Goal: Information Seeking & Learning: Learn about a topic

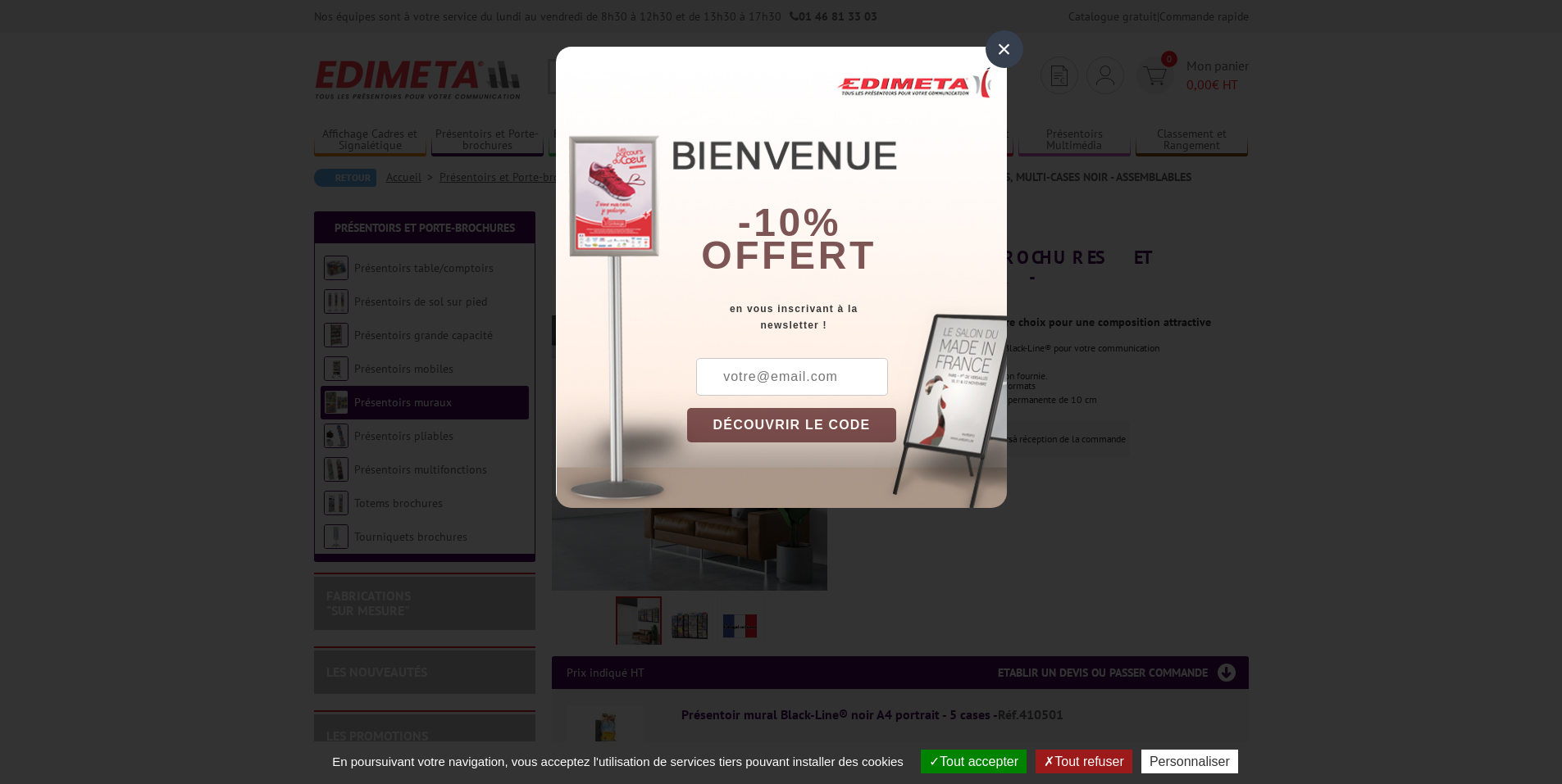
click at [1003, 48] on div "×" at bounding box center [1003, 48] width 38 height 38
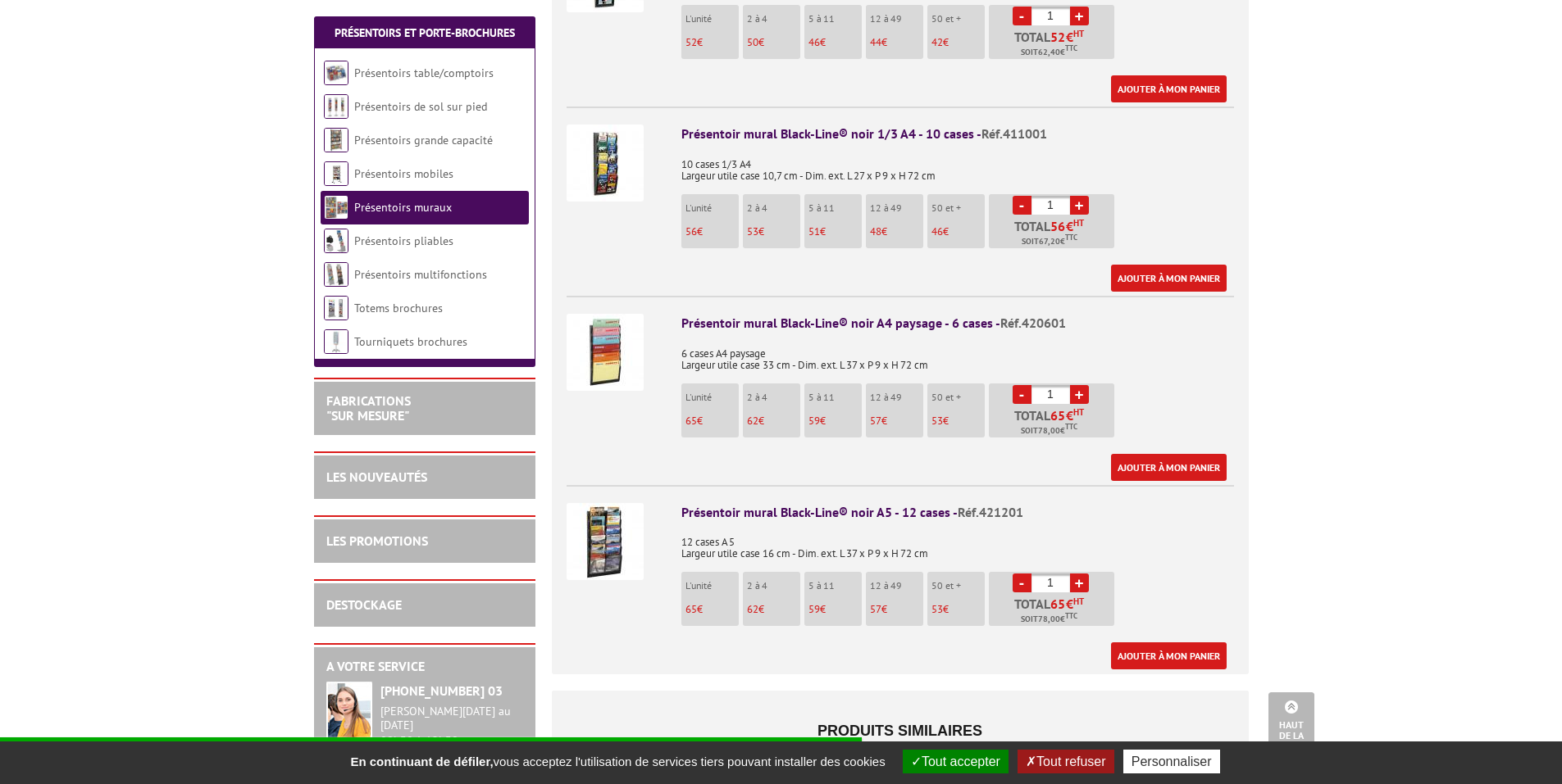
scroll to position [984, 0]
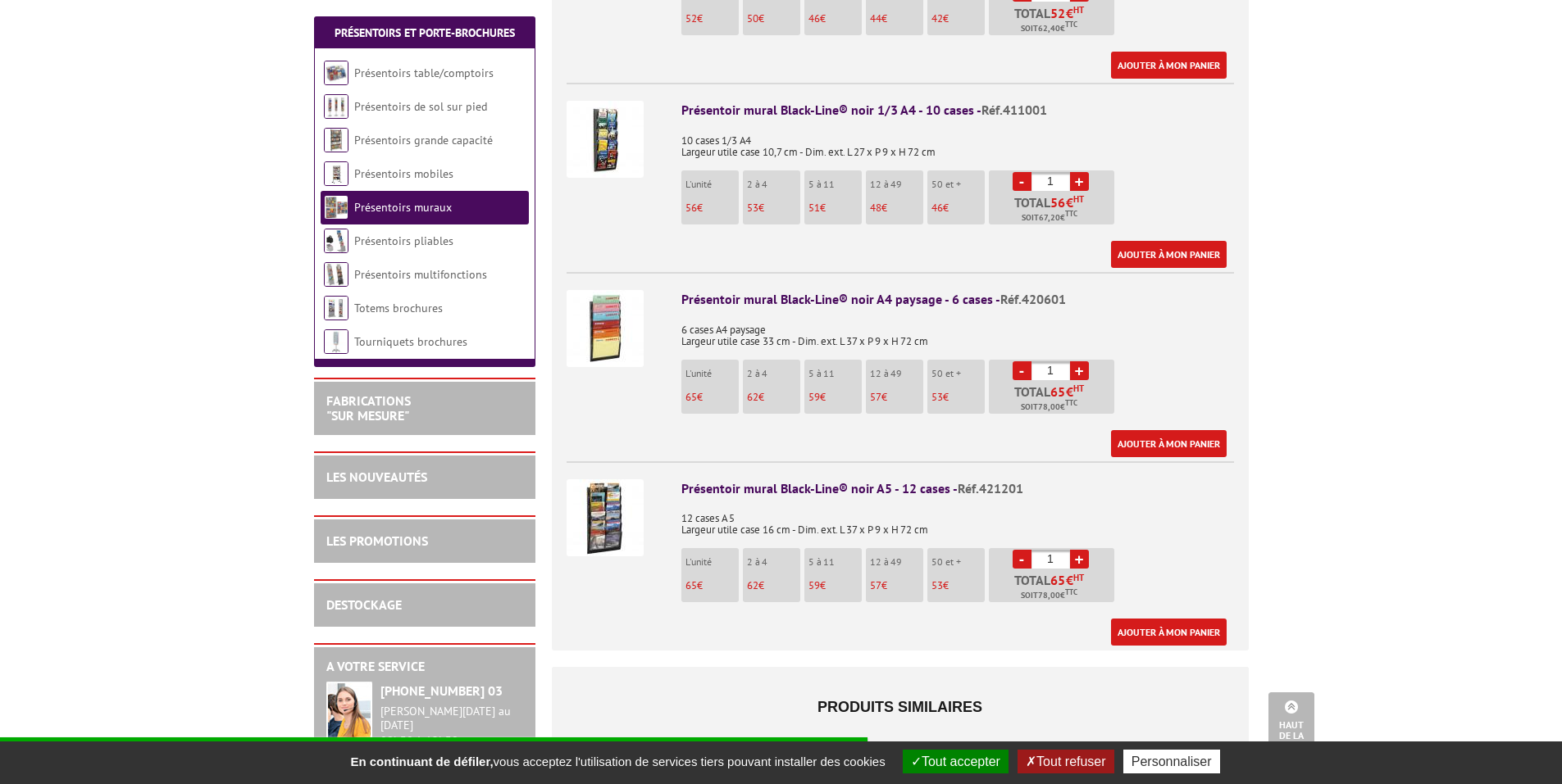
click at [608, 502] on img at bounding box center [605, 518] width 77 height 77
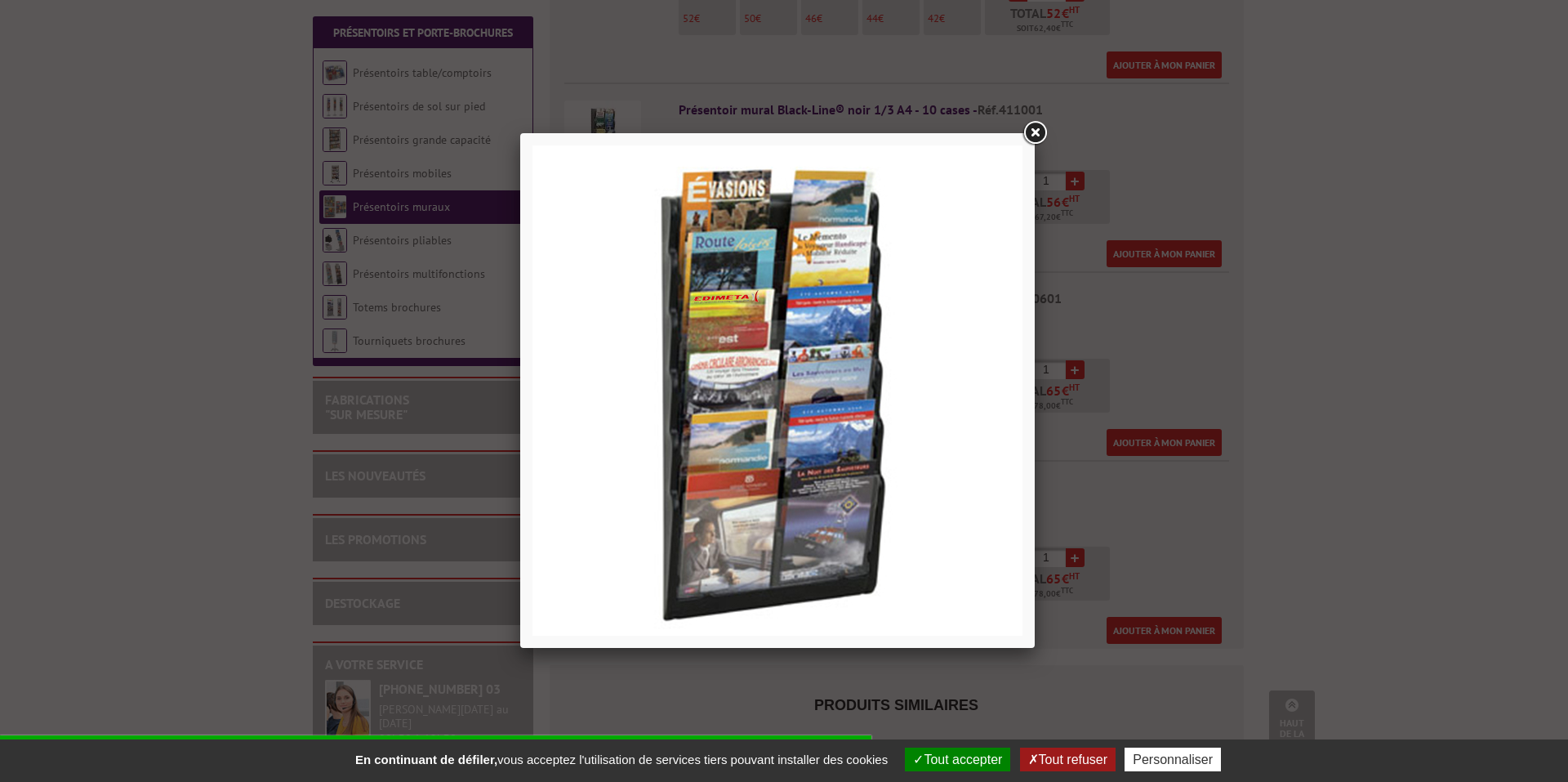
click at [1036, 134] on link at bounding box center [1035, 133] width 29 height 29
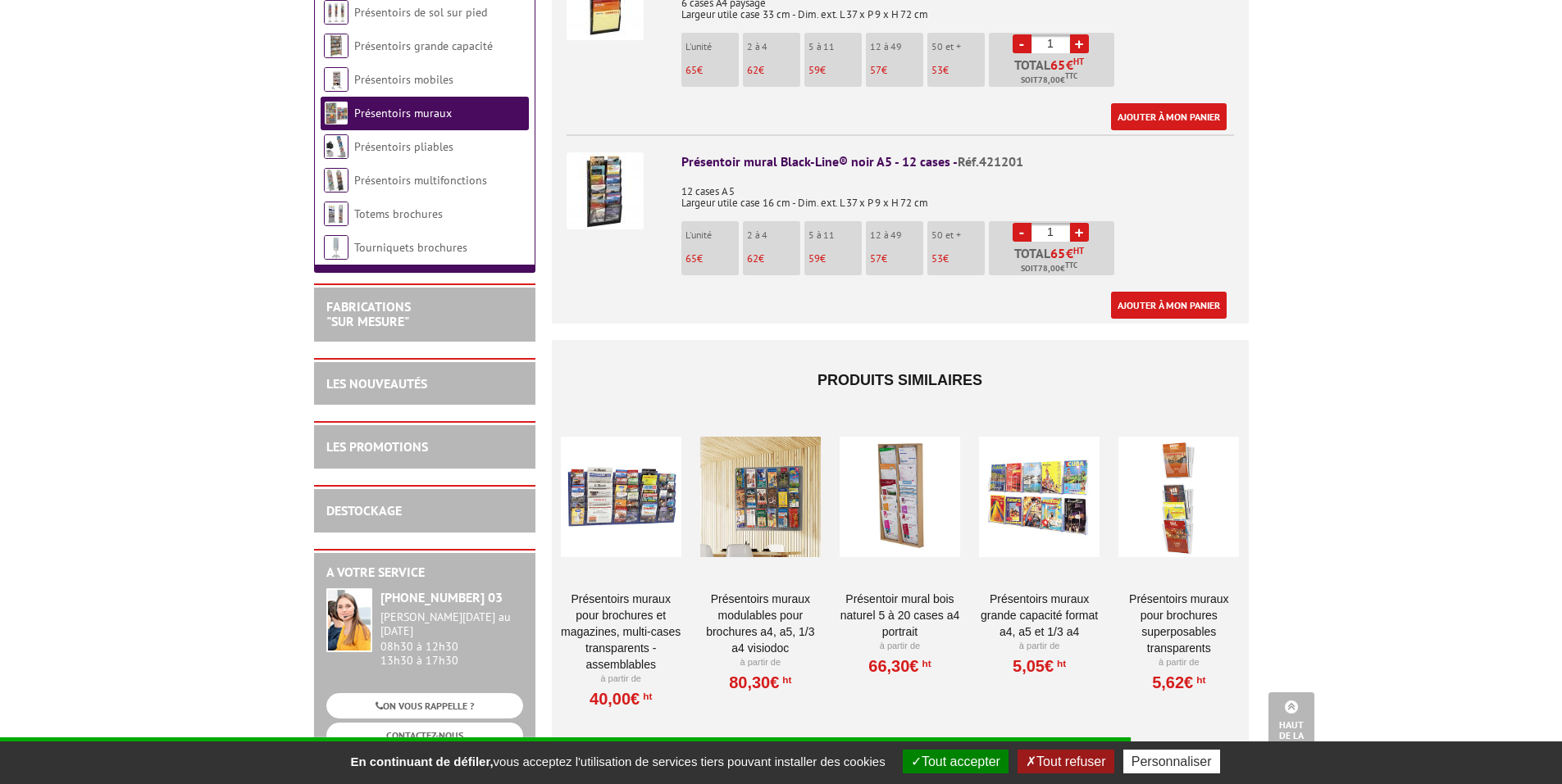
scroll to position [1311, 0]
click at [753, 590] on link "Présentoirs muraux modulables pour brochures A4, A5, 1/3 A4 VISIODOC" at bounding box center [760, 623] width 120 height 65
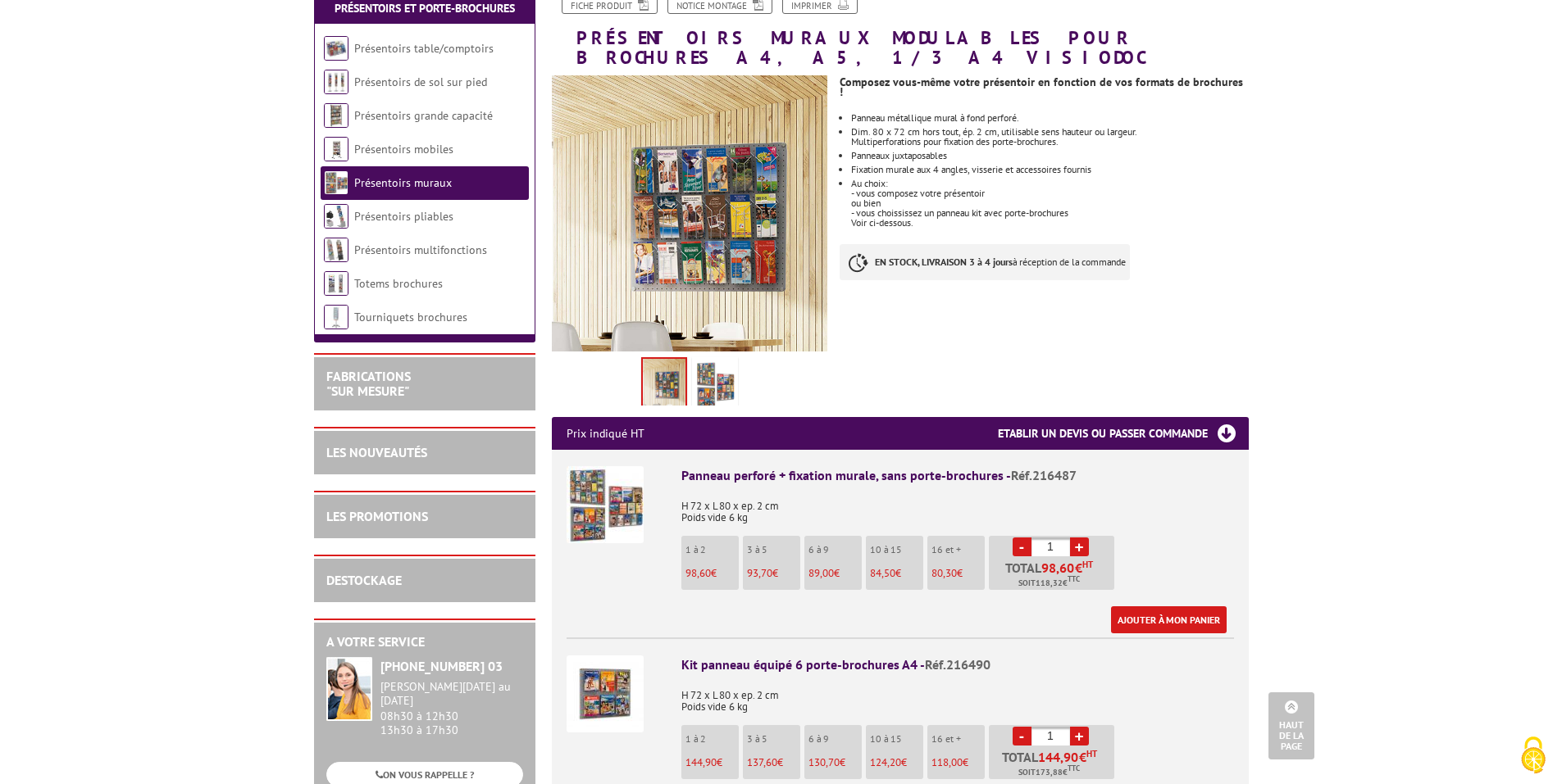
scroll to position [164, 0]
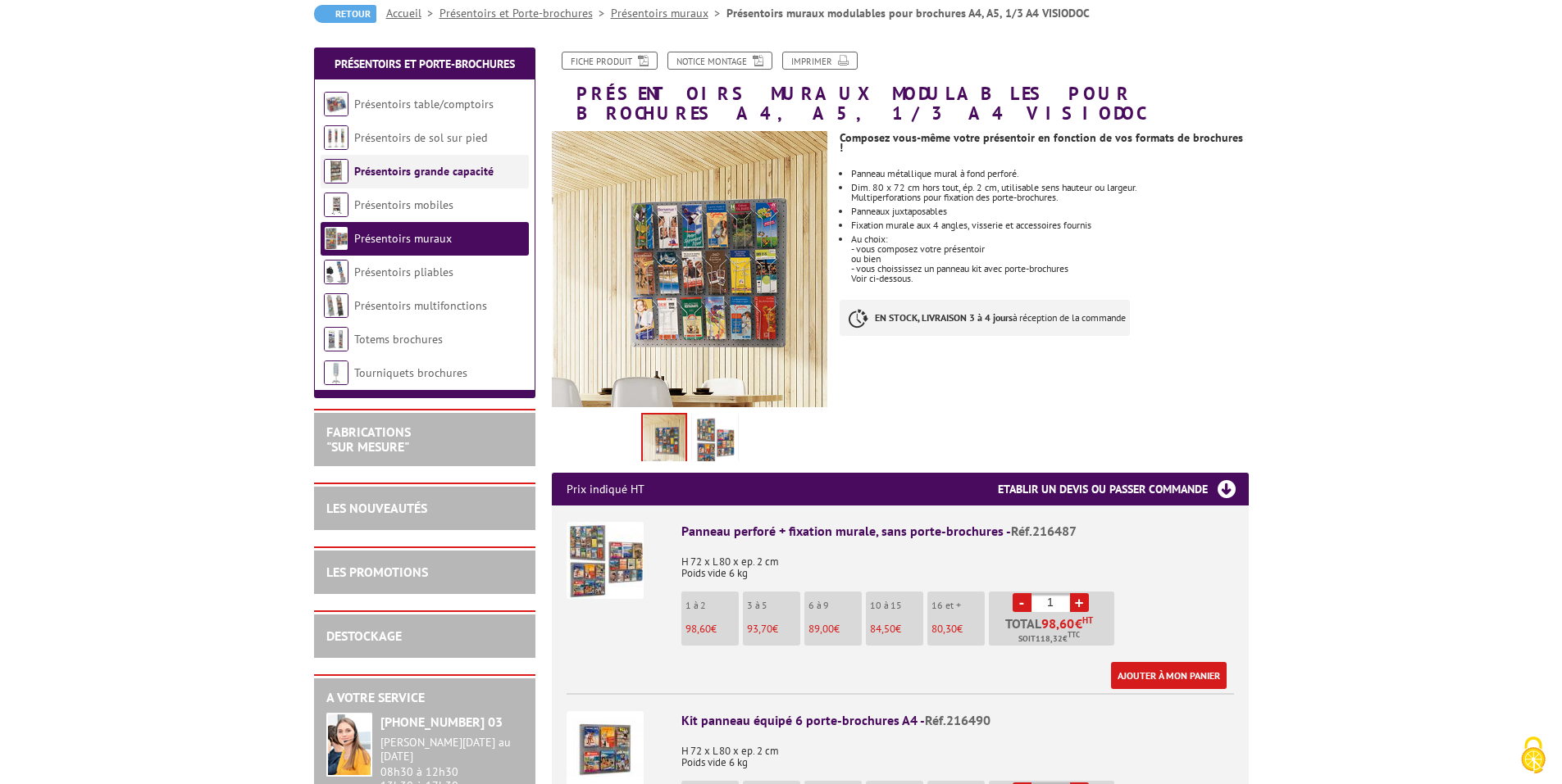
click at [390, 168] on link "Présentoirs grande capacité" at bounding box center [424, 171] width 140 height 15
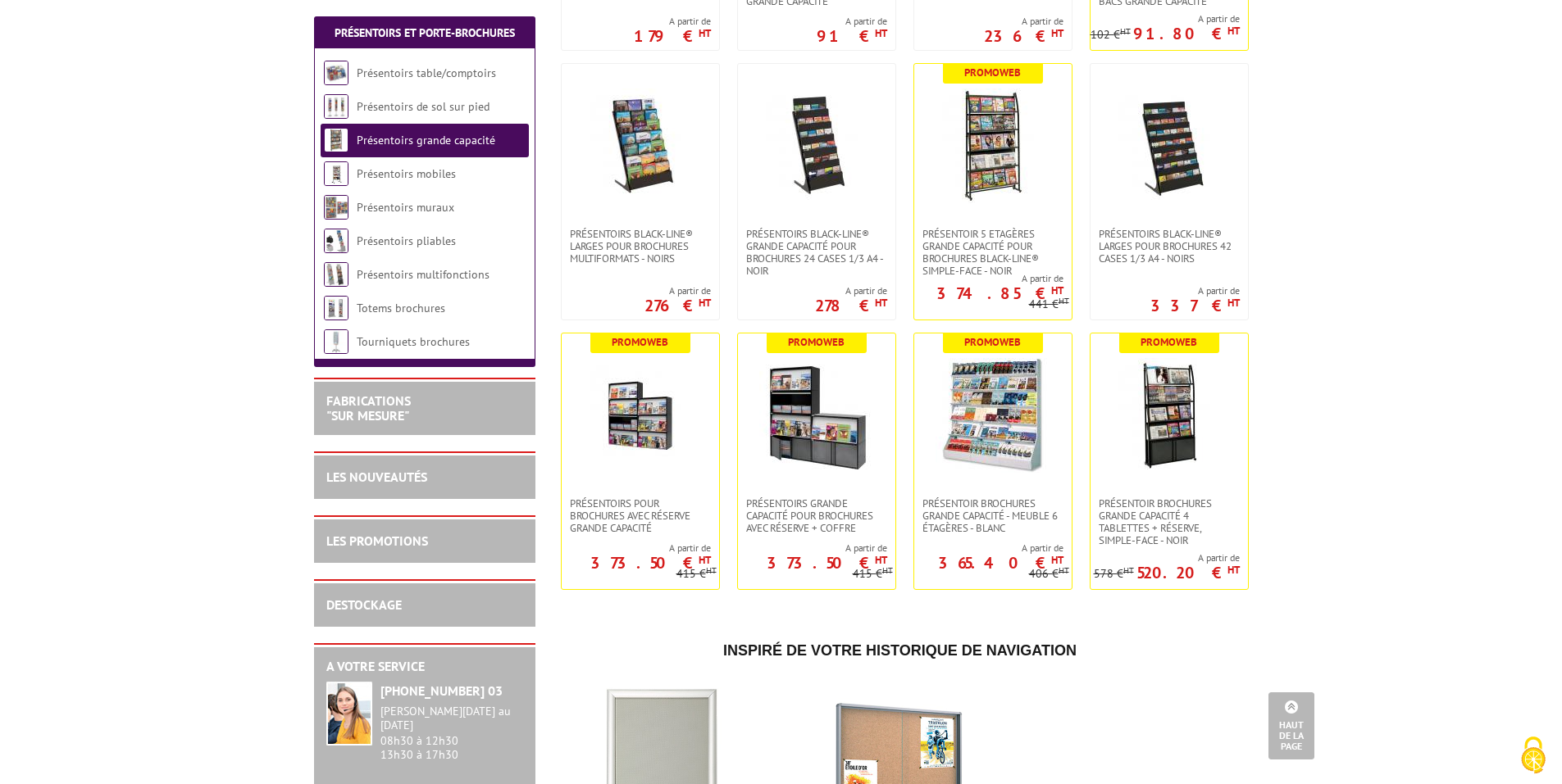
scroll to position [573, 0]
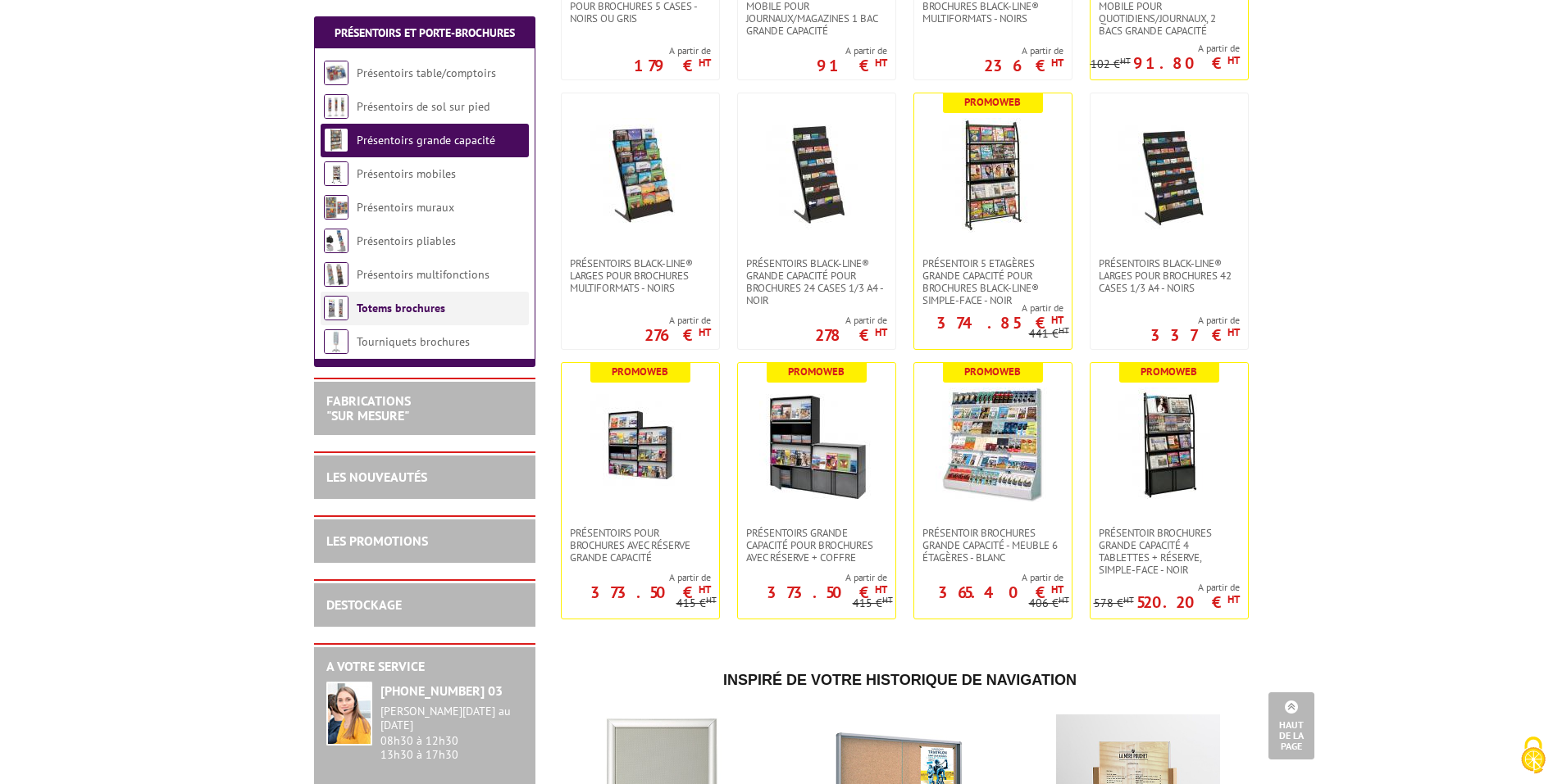
click at [390, 303] on link "Totems brochures" at bounding box center [401, 308] width 89 height 15
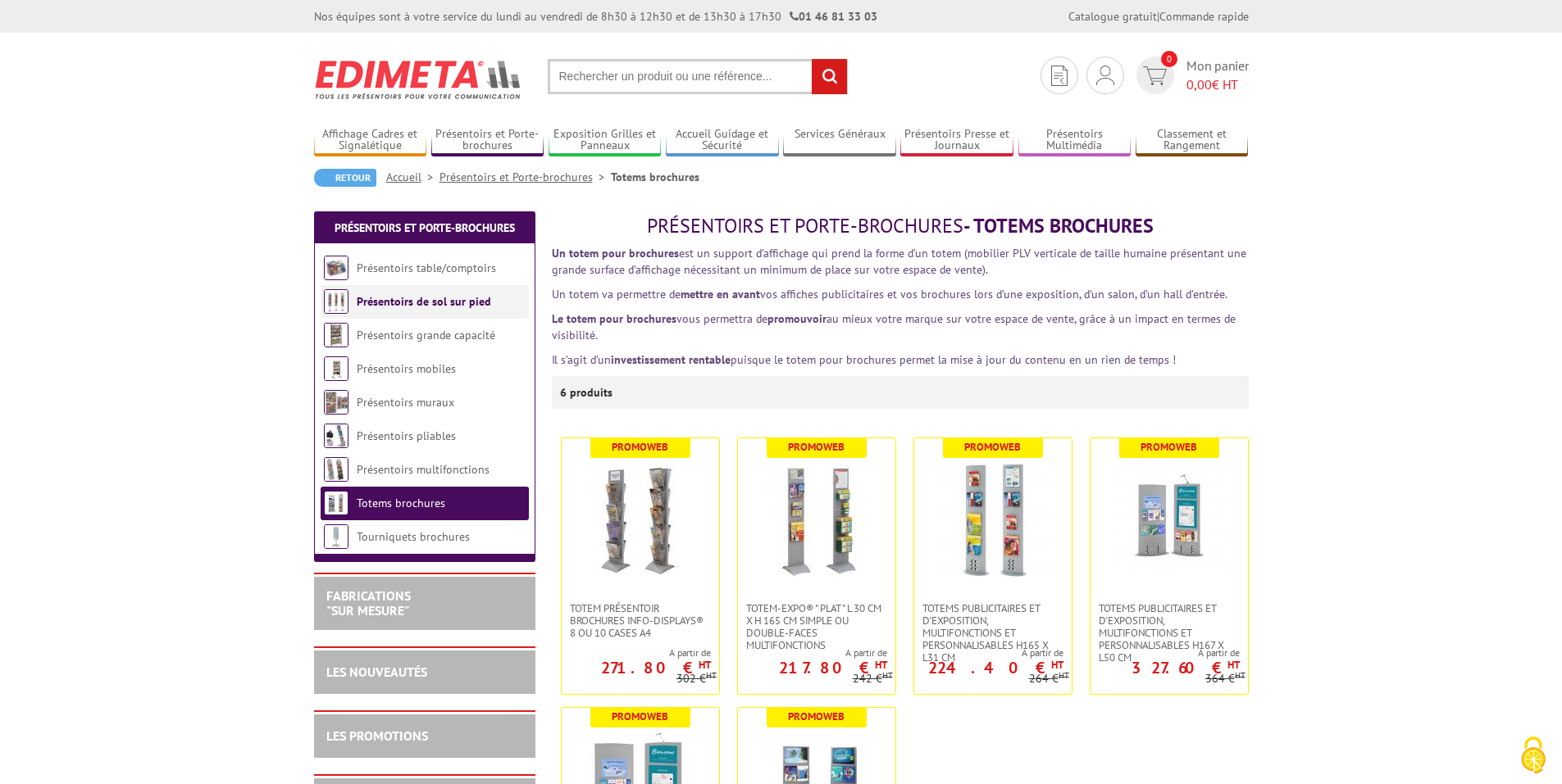
click at [408, 304] on link "Présentoirs de sol sur pied" at bounding box center [423, 302] width 135 height 15
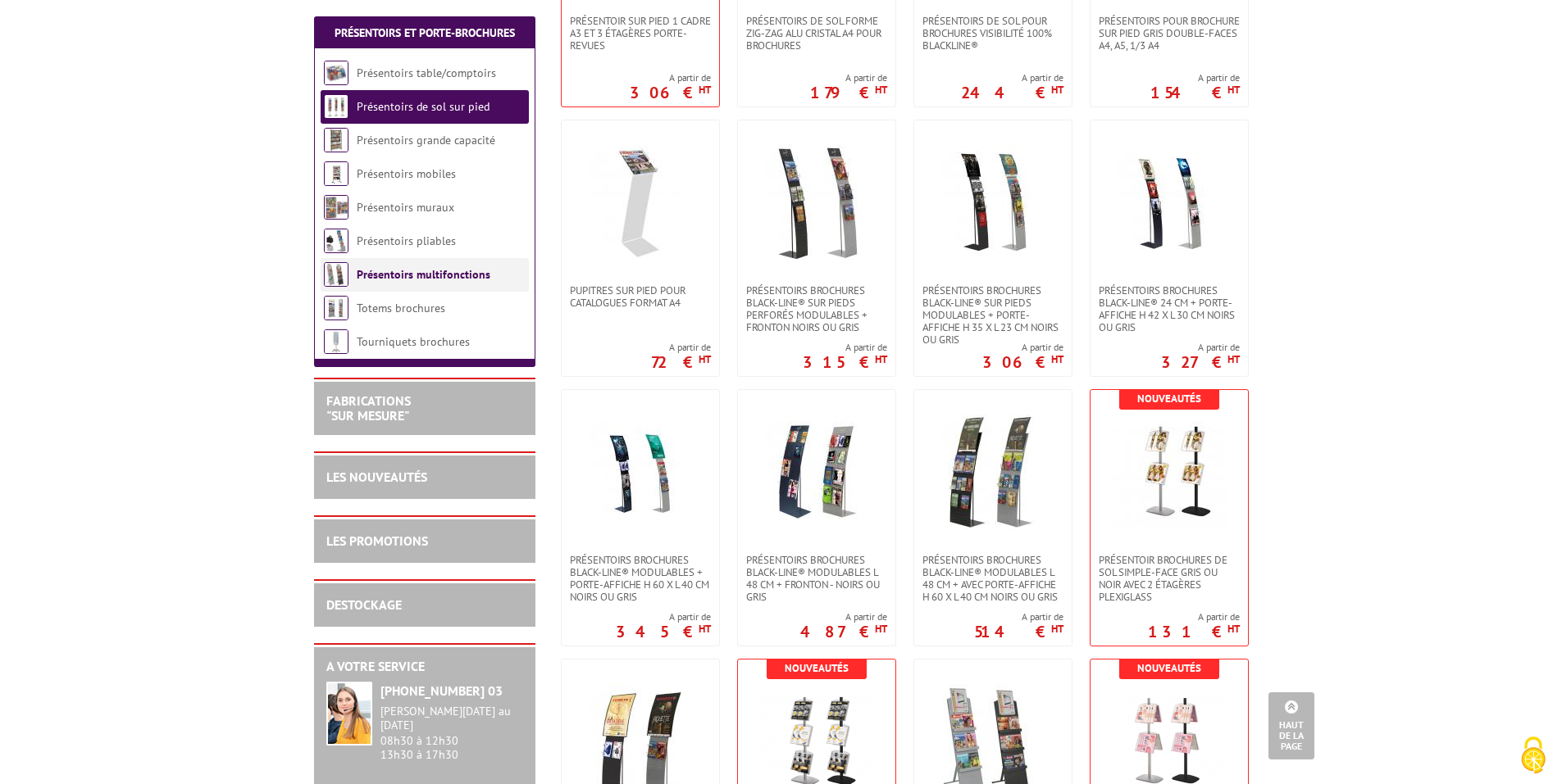
scroll to position [1557, 0]
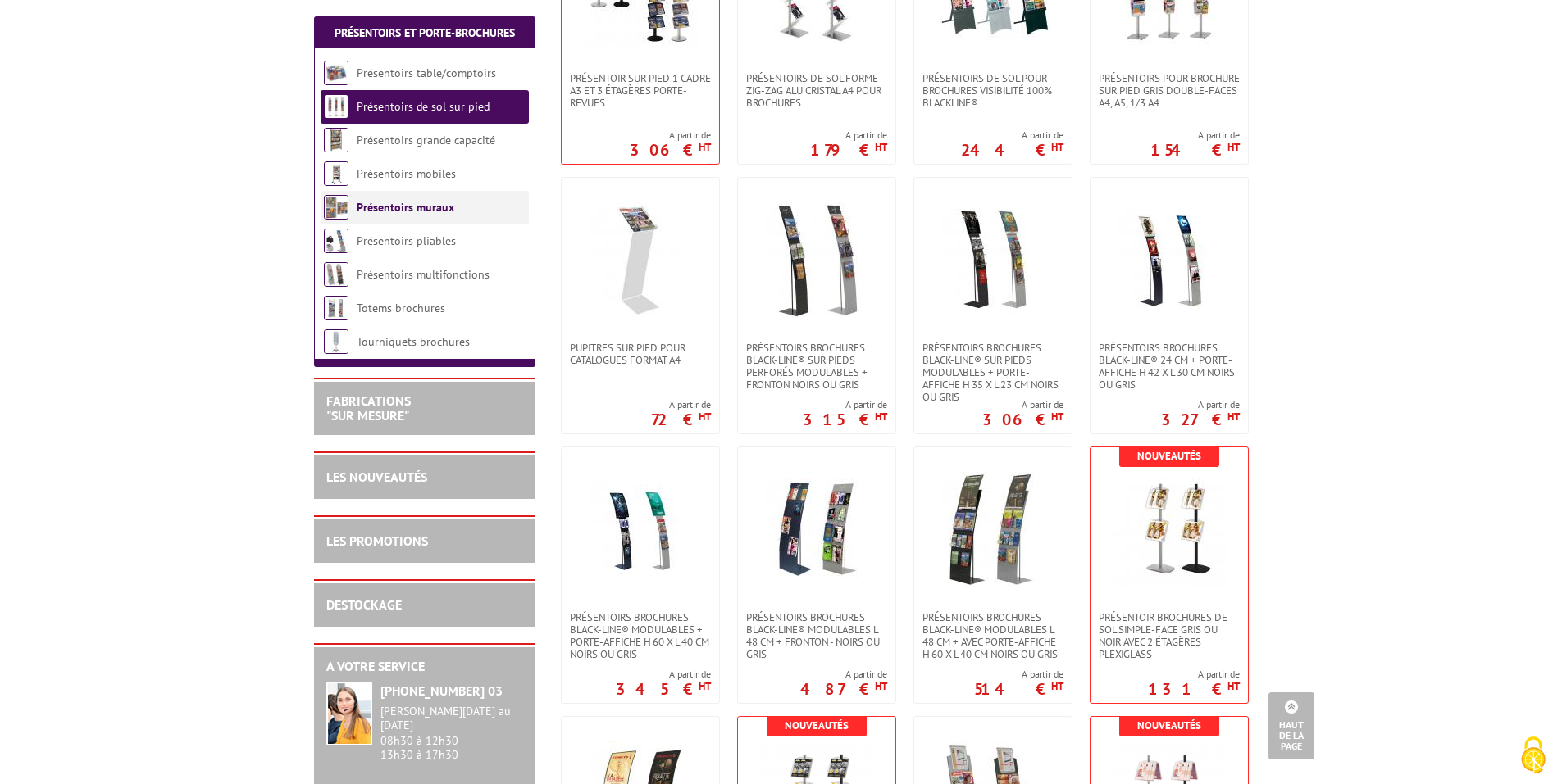
click at [401, 199] on li "Présentoirs muraux" at bounding box center [424, 207] width 208 height 33
click at [403, 212] on link "Présentoirs muraux" at bounding box center [405, 207] width 98 height 15
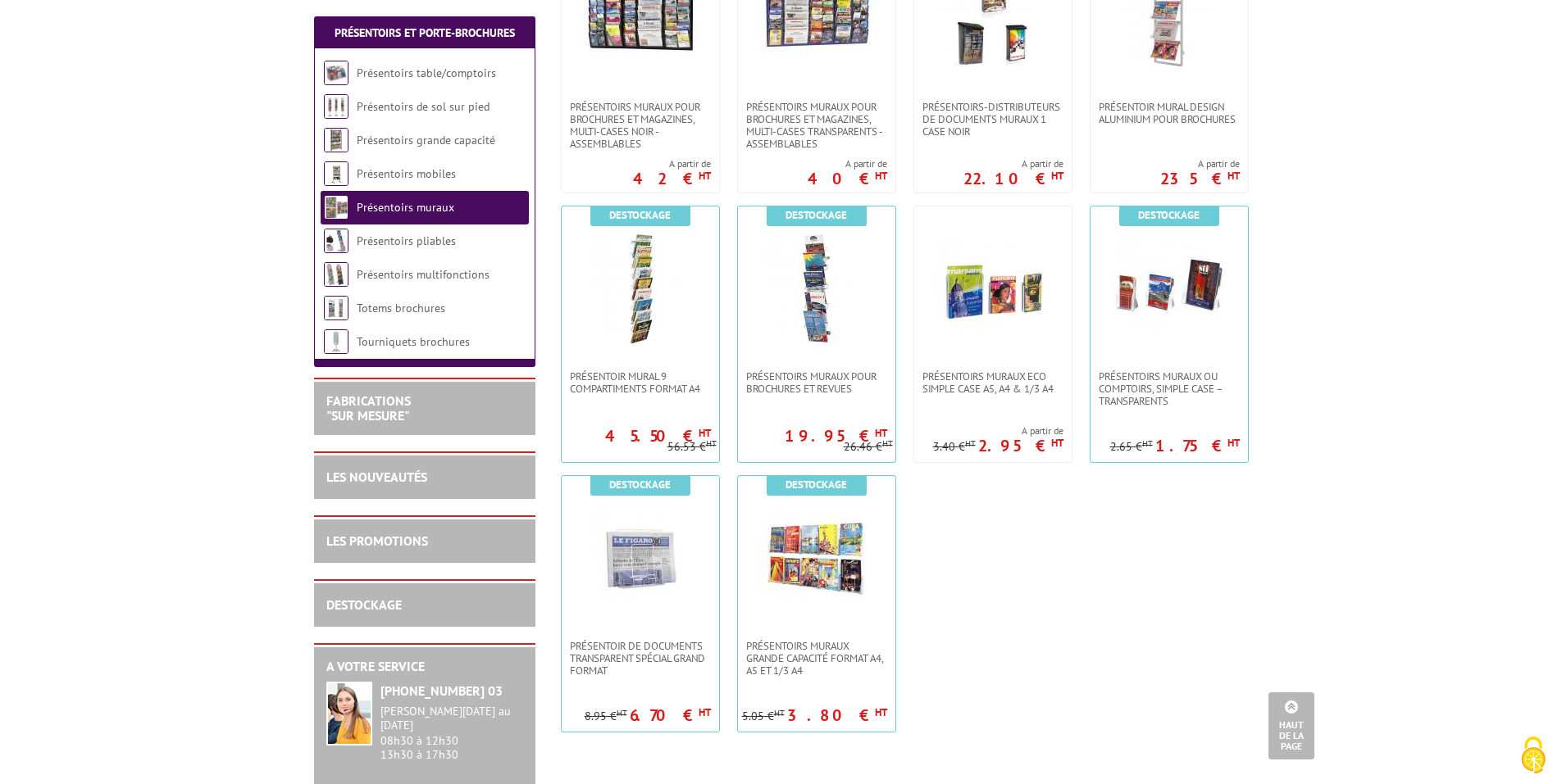
scroll to position [1066, 0]
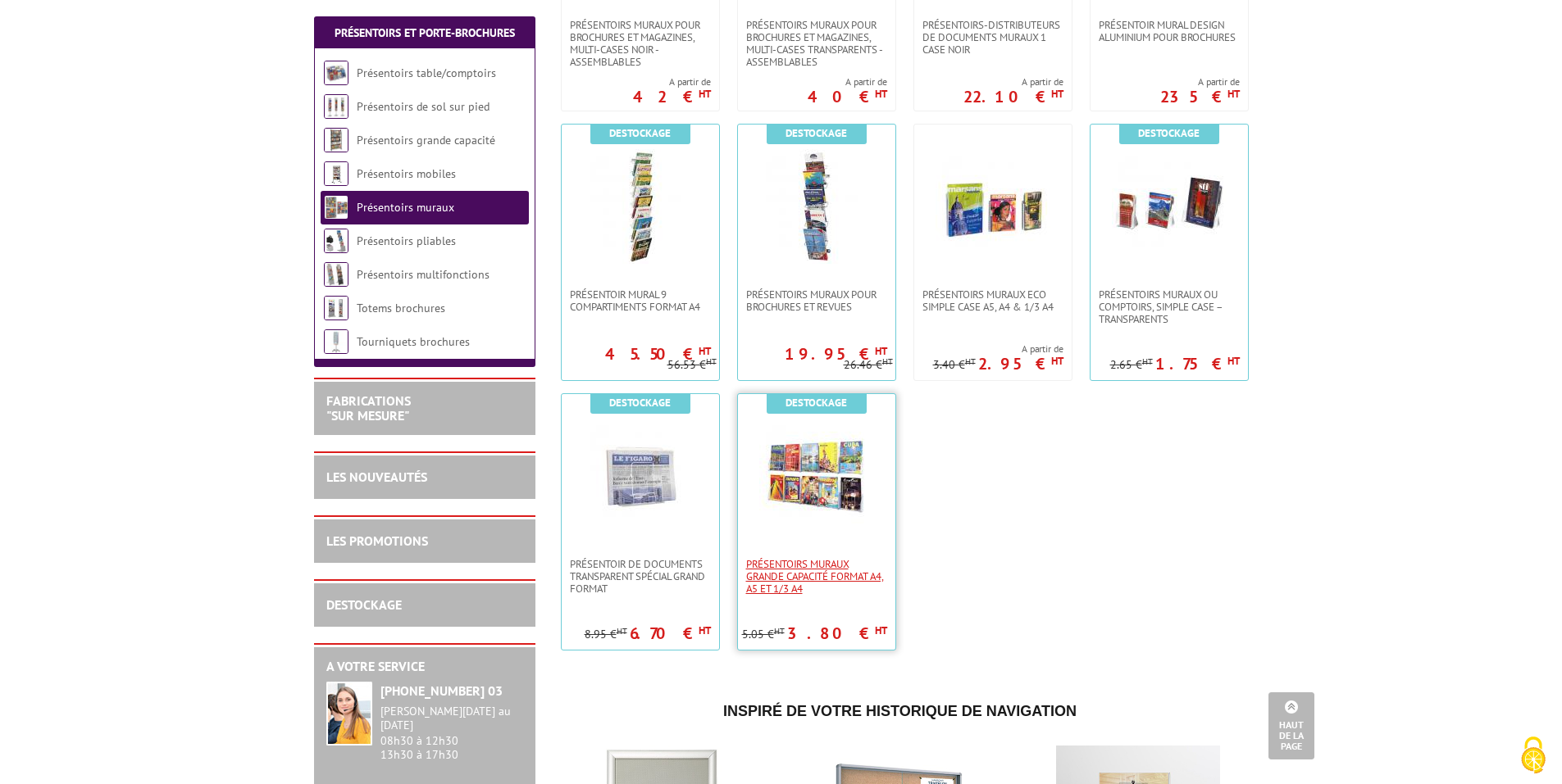
click at [809, 577] on span "PRÉSENTOIRS MURAUX GRANDE CAPACITÉ FORMAT A4, A5 ET 1/3 A4" at bounding box center [816, 577] width 141 height 37
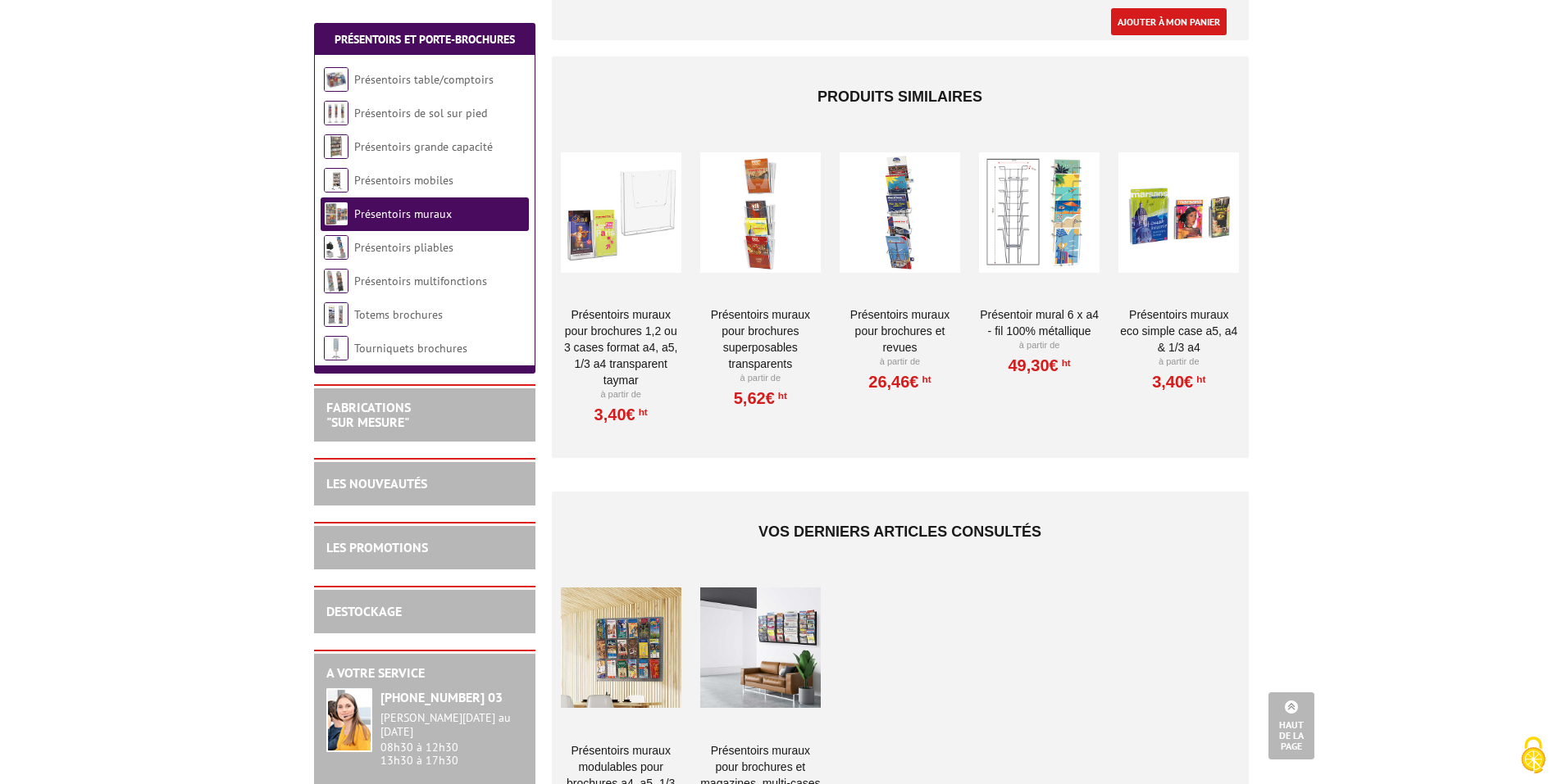
scroll to position [1148, 0]
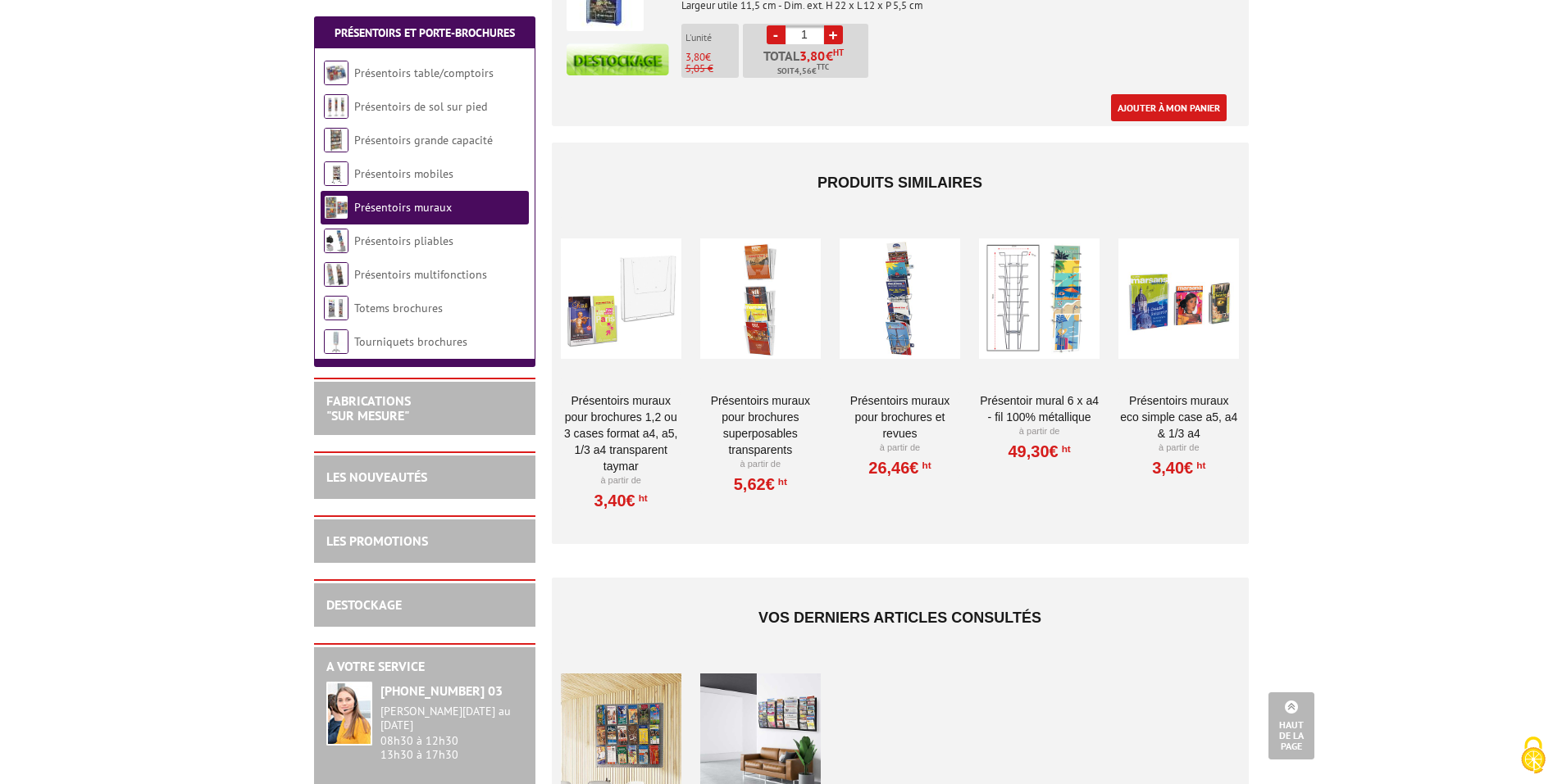
click at [641, 407] on link "PRÉSENTOIRS MURAUX POUR BROCHURES 1,2 OU 3 CASES FORMAT A4, A5, 1/3 A4 TRANSPAR…" at bounding box center [621, 434] width 120 height 82
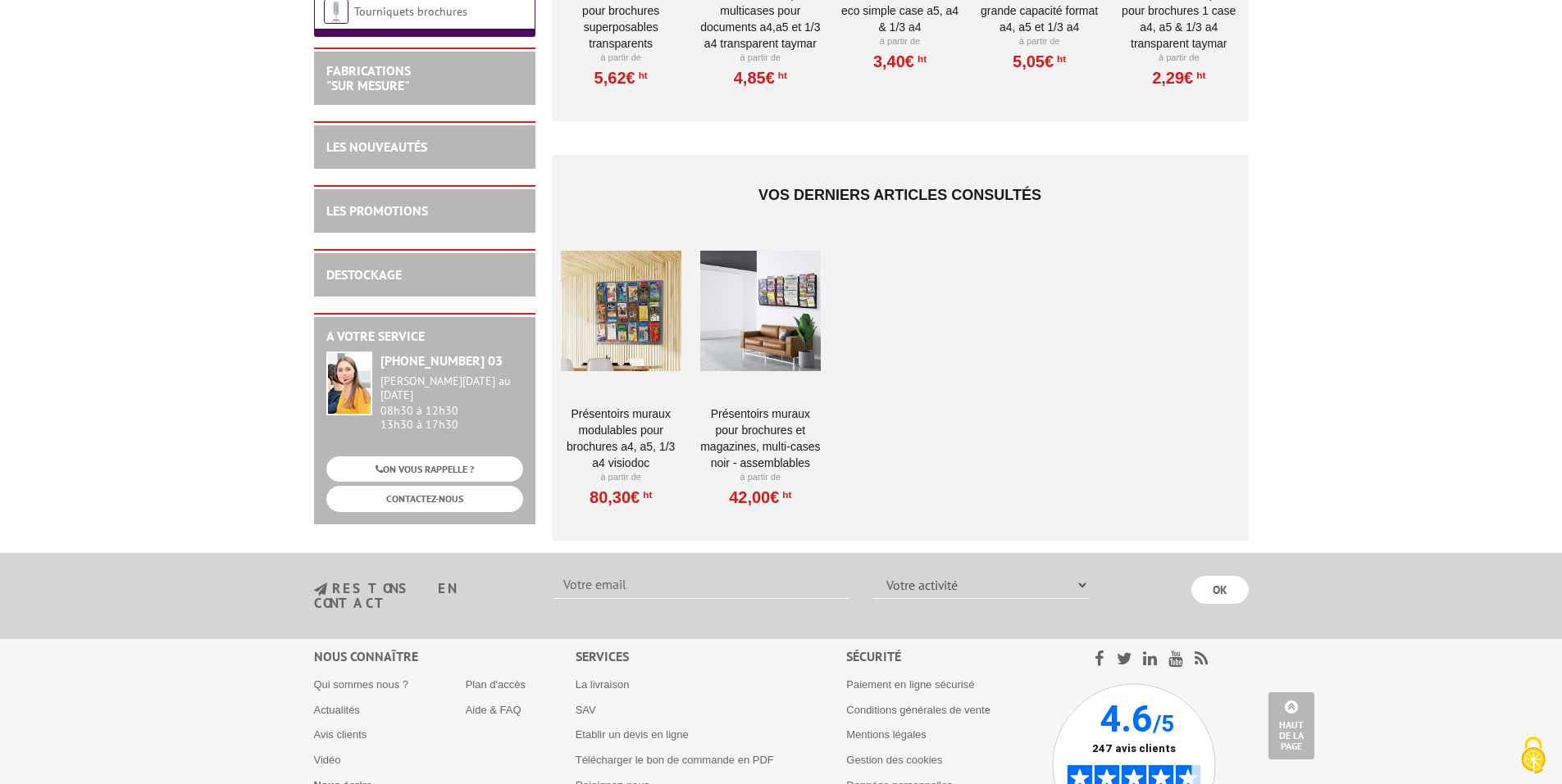
scroll to position [3032, 0]
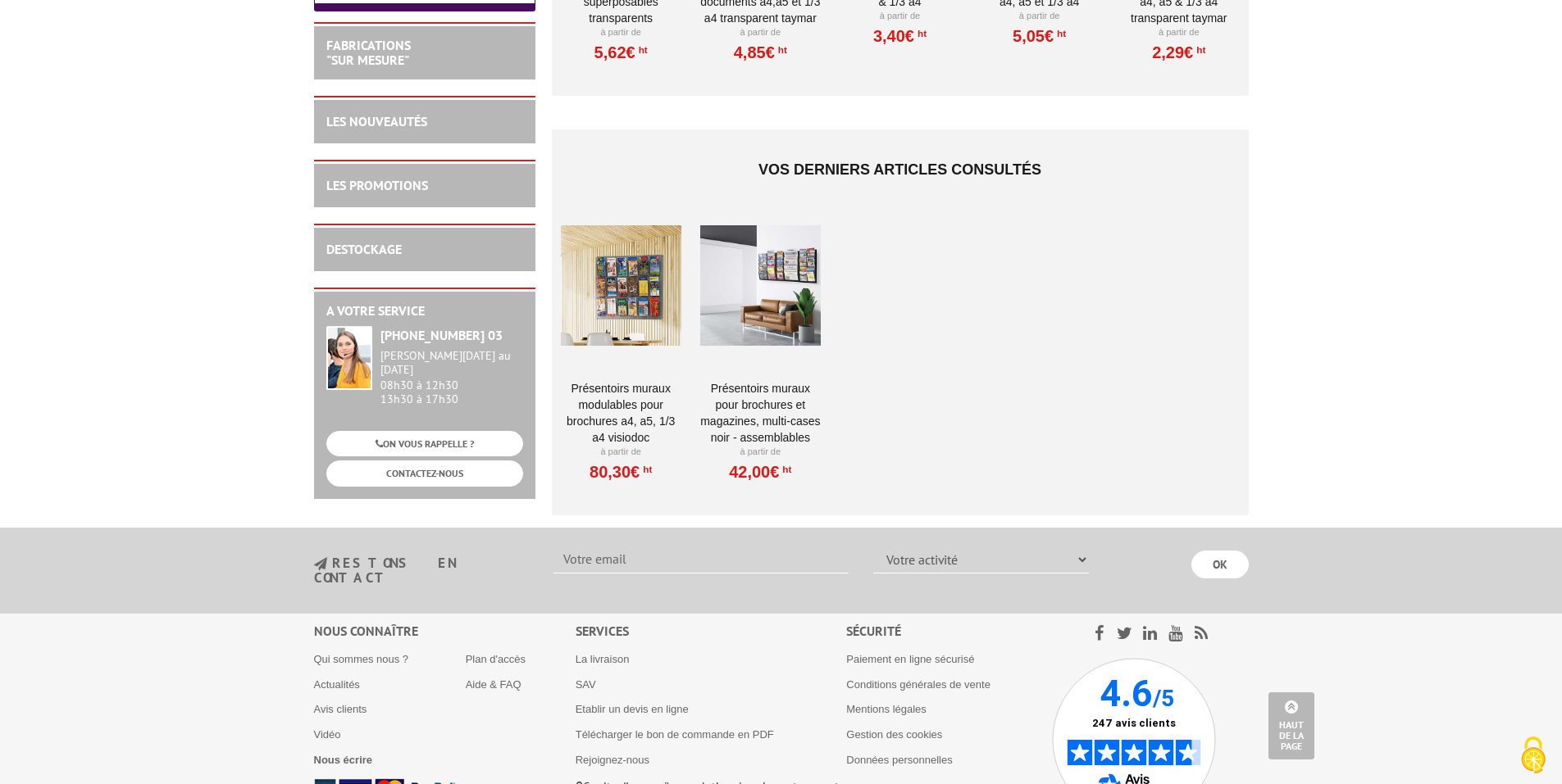
click at [751, 398] on link "PRÉSENTOIRS MURAUX POUR BROCHURES ET MAGAZINES, MULTI-CASES NOIR - ASSEMBLABLES" at bounding box center [760, 413] width 120 height 65
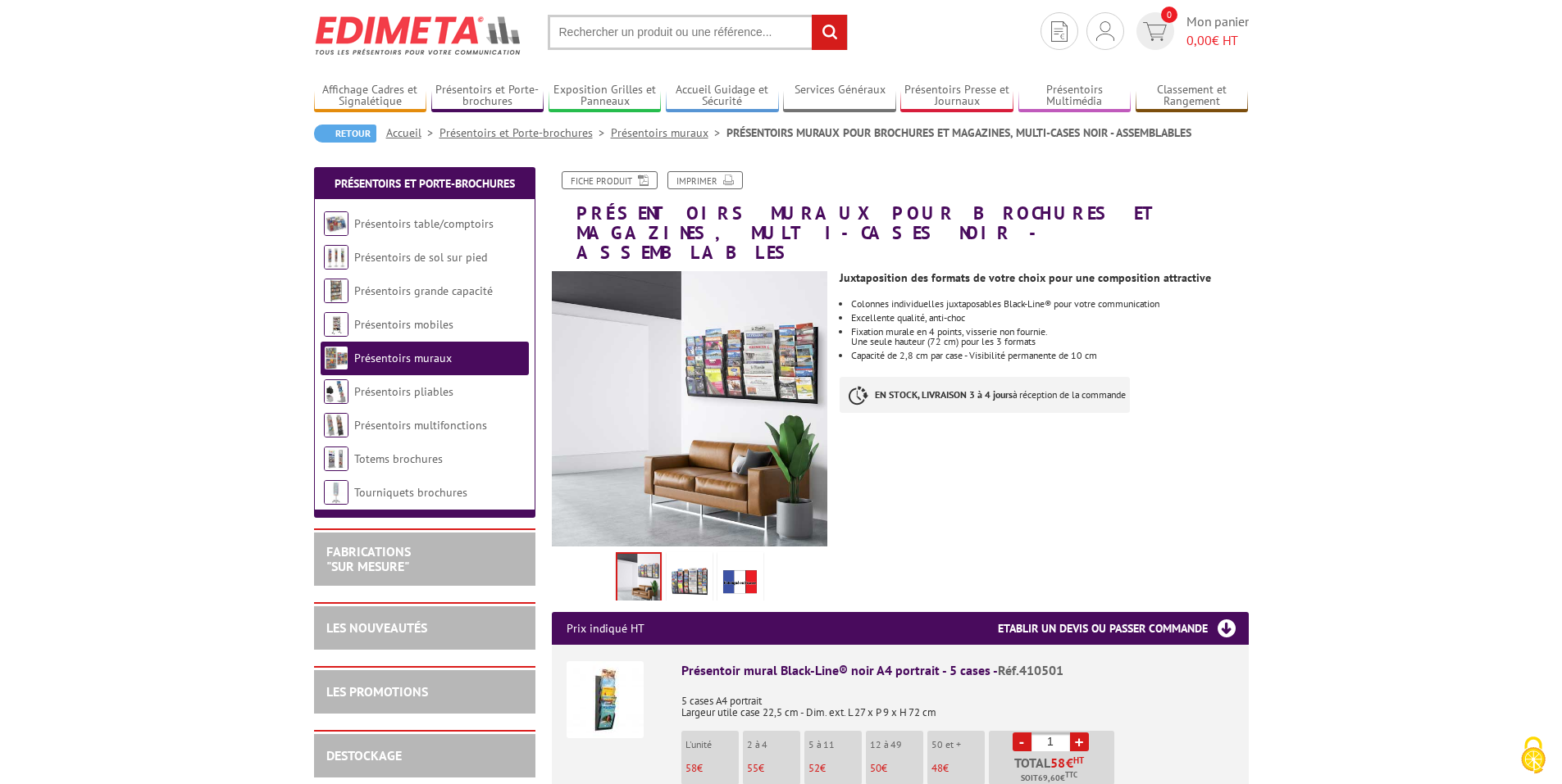
scroll to position [82, 0]
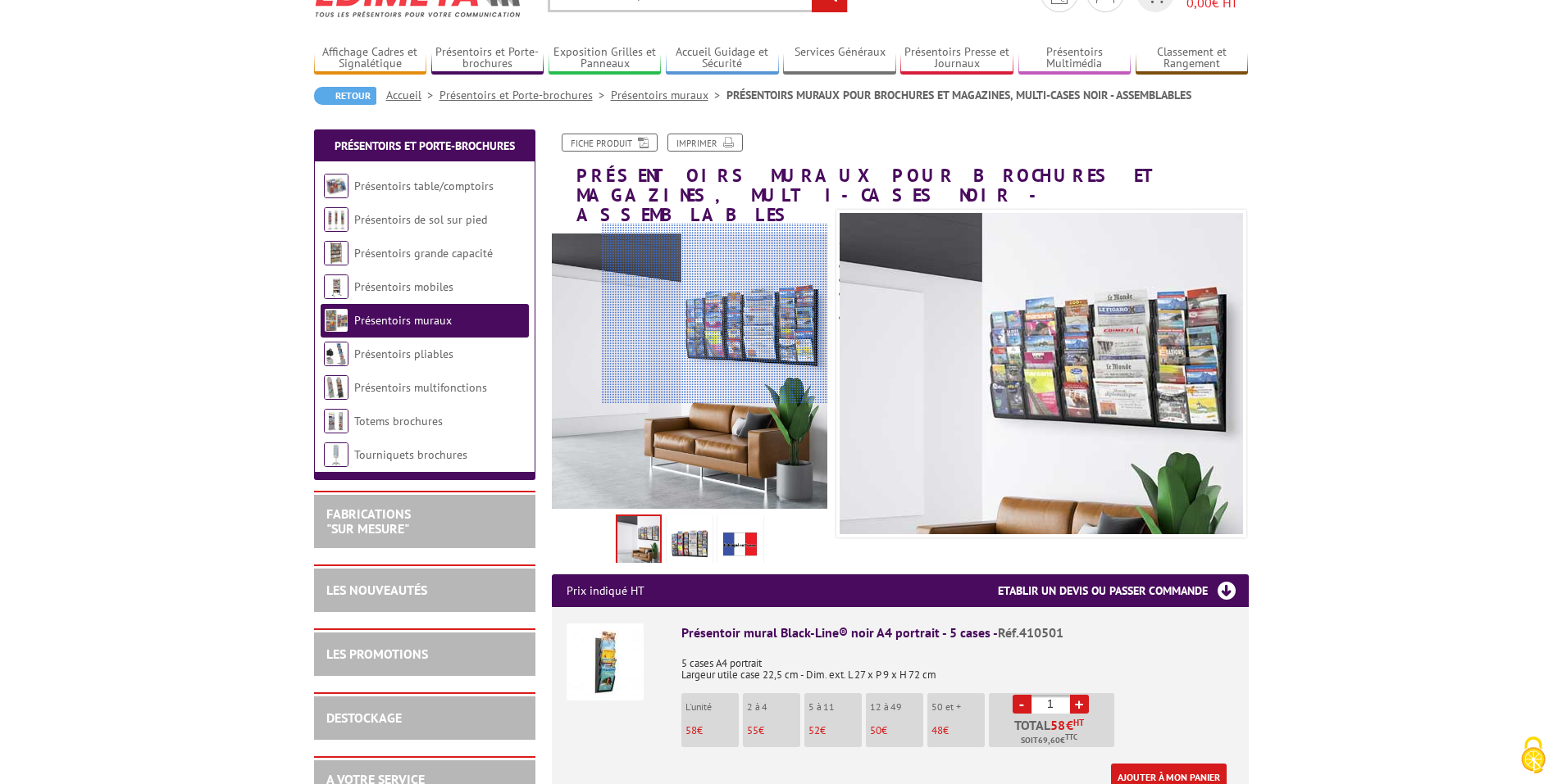
click at [780, 314] on div at bounding box center [715, 314] width 227 height 181
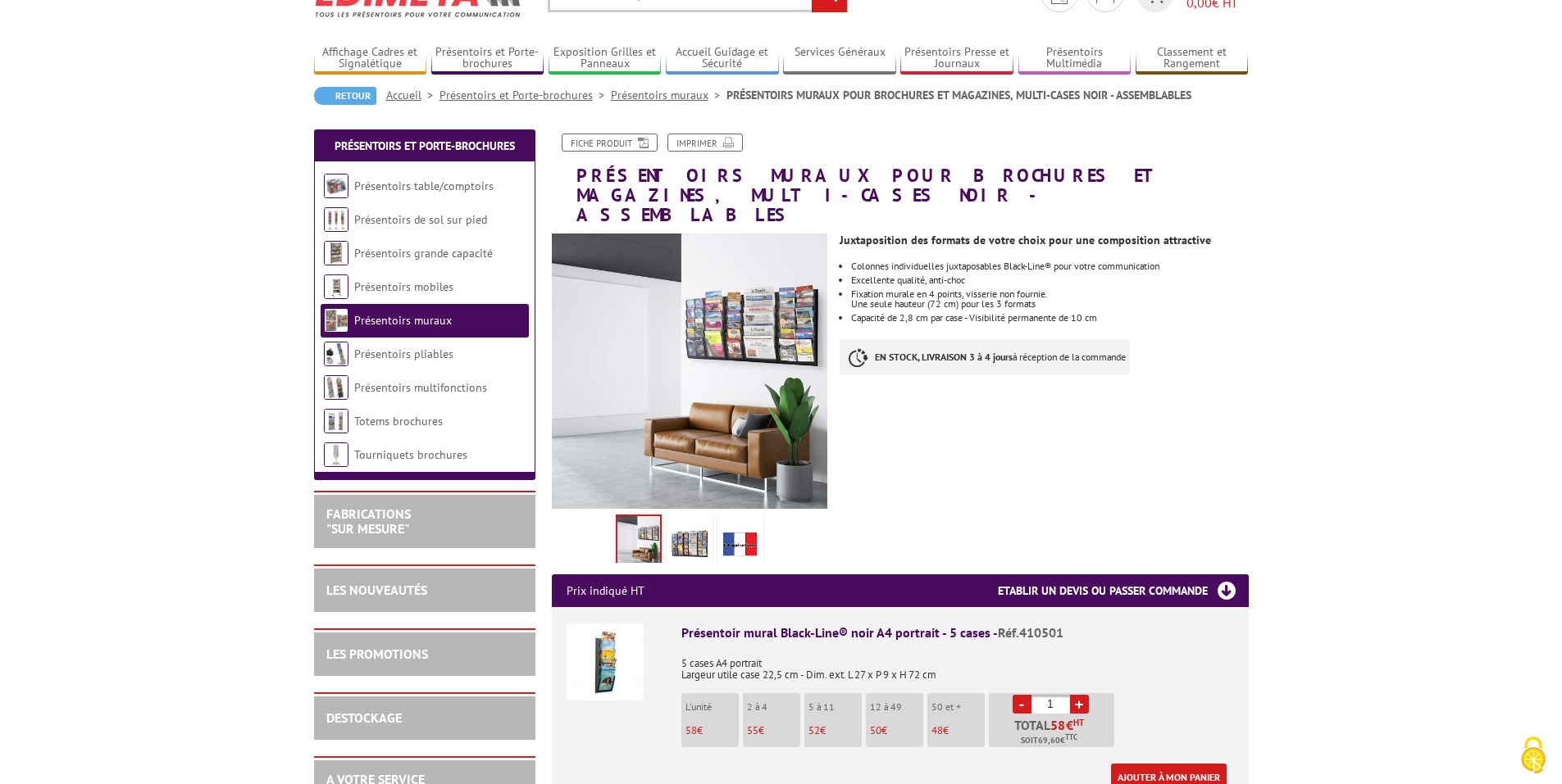
click at [696, 523] on img at bounding box center [689, 543] width 39 height 51
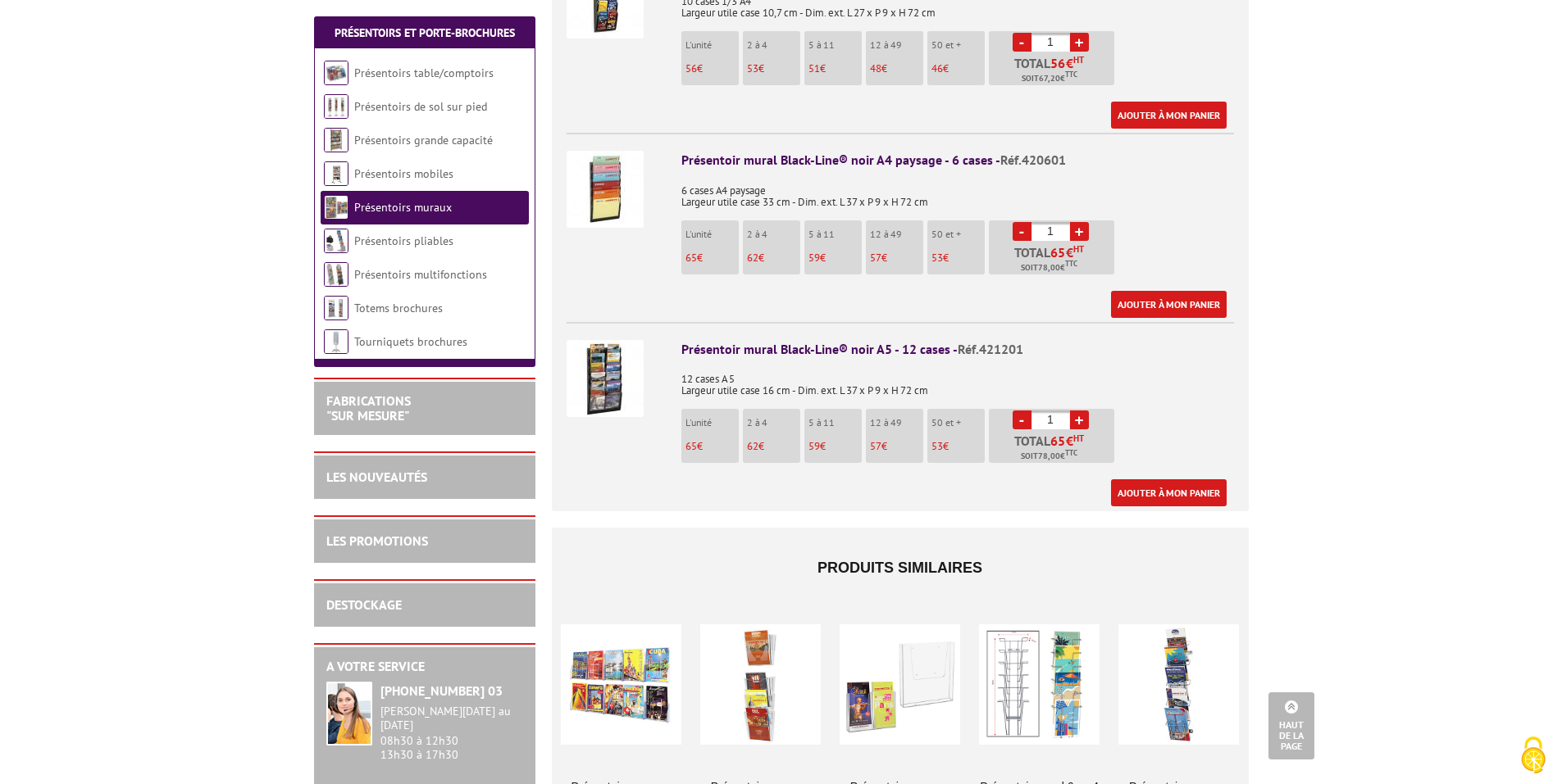
scroll to position [1148, 0]
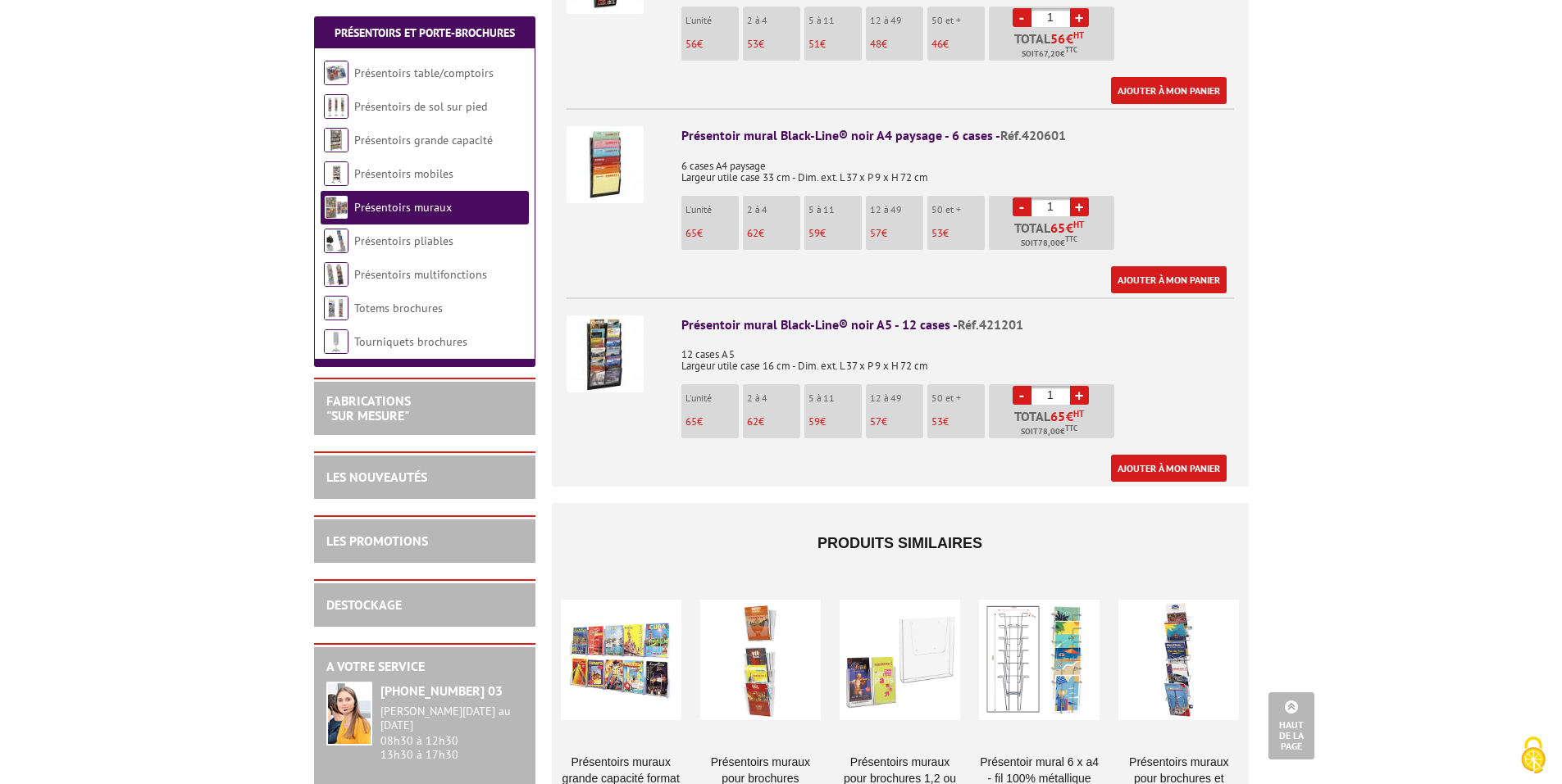
click at [609, 341] on img at bounding box center [605, 354] width 77 height 77
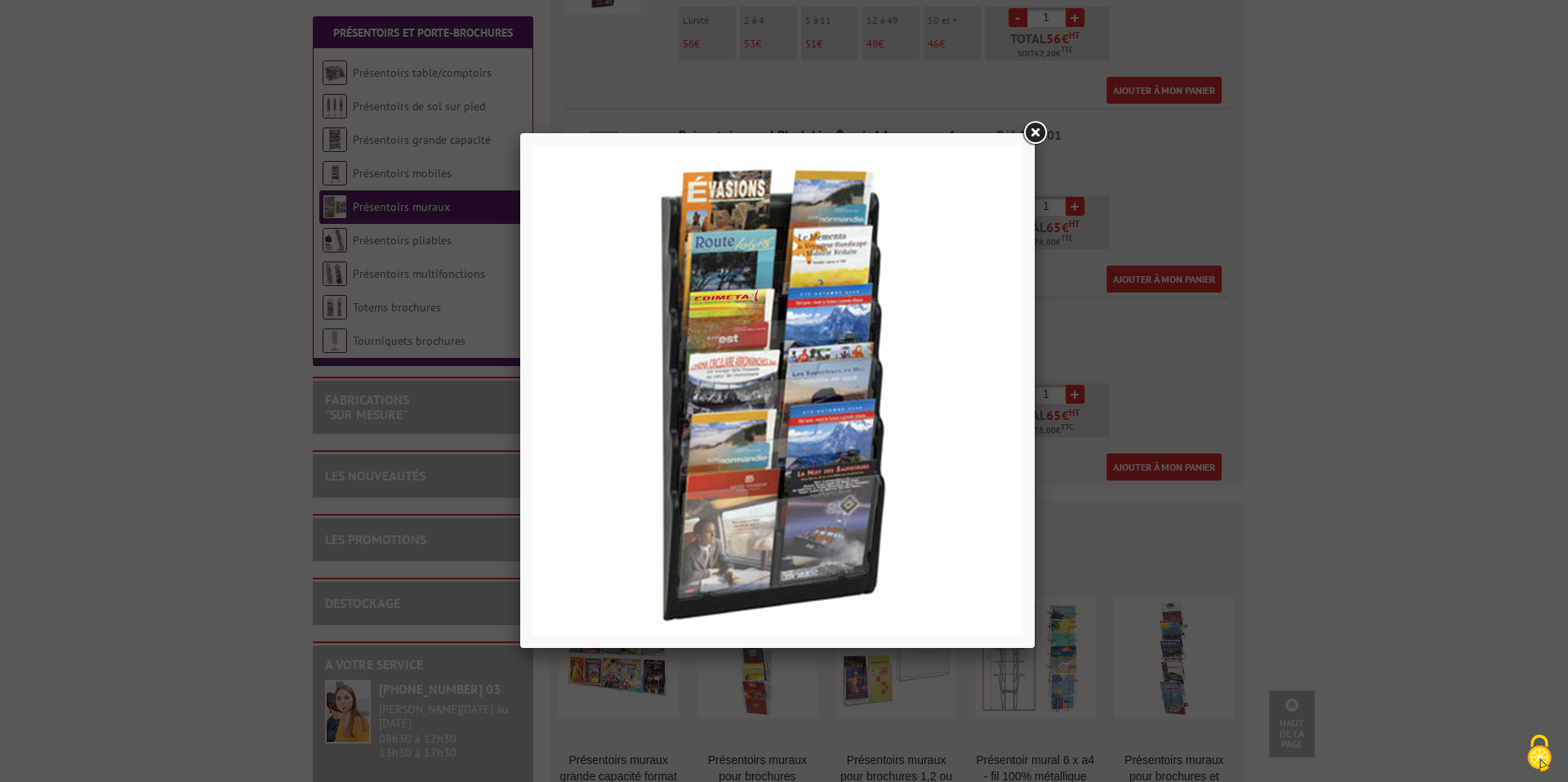
click at [1035, 138] on link at bounding box center [1035, 133] width 29 height 29
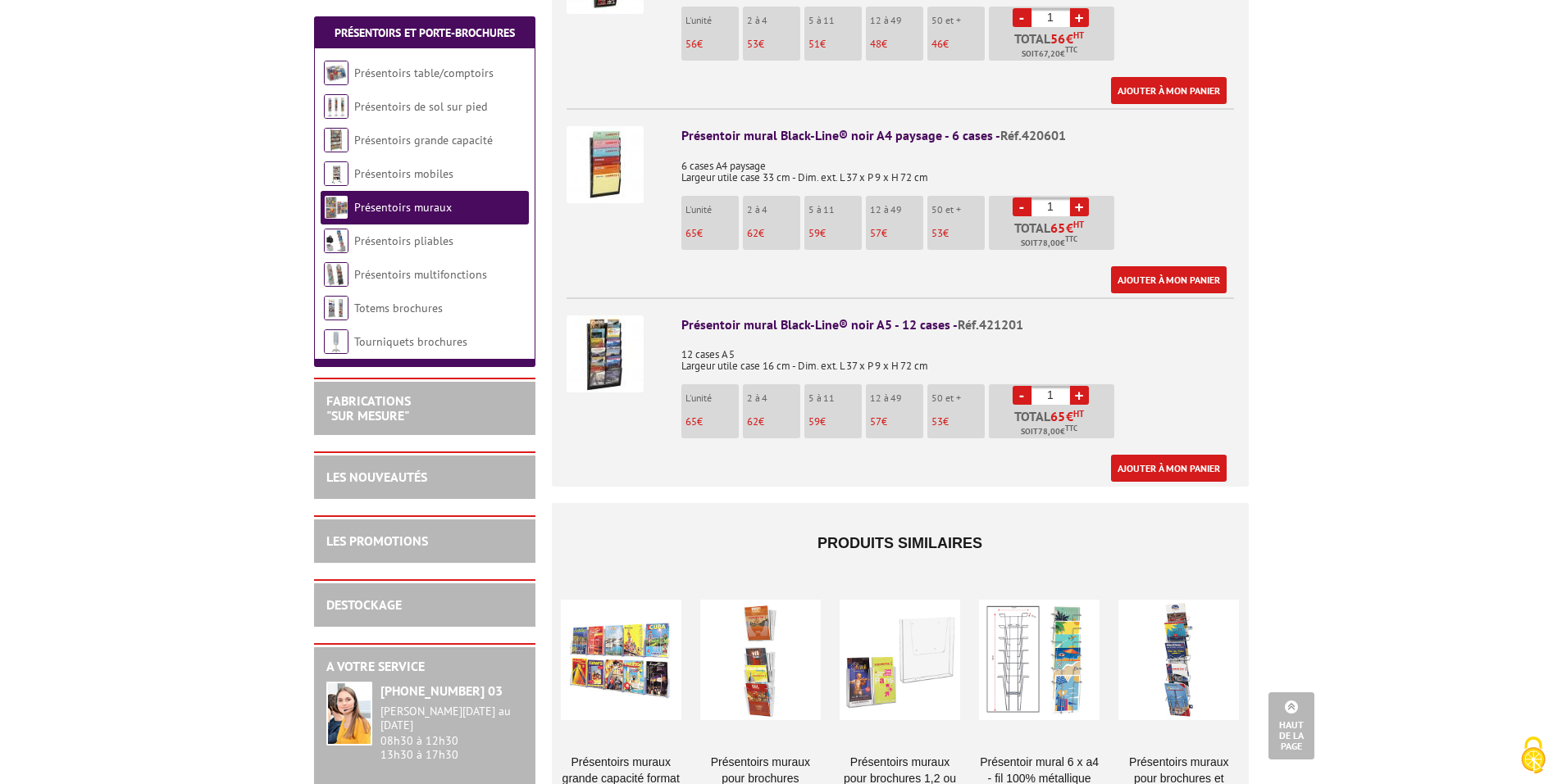
click at [733, 315] on div "Présentoir mural Black-Line® noir A5 - 12 cases - Réf.421201" at bounding box center [957, 324] width 553 height 19
click at [625, 338] on img at bounding box center [605, 354] width 77 height 77
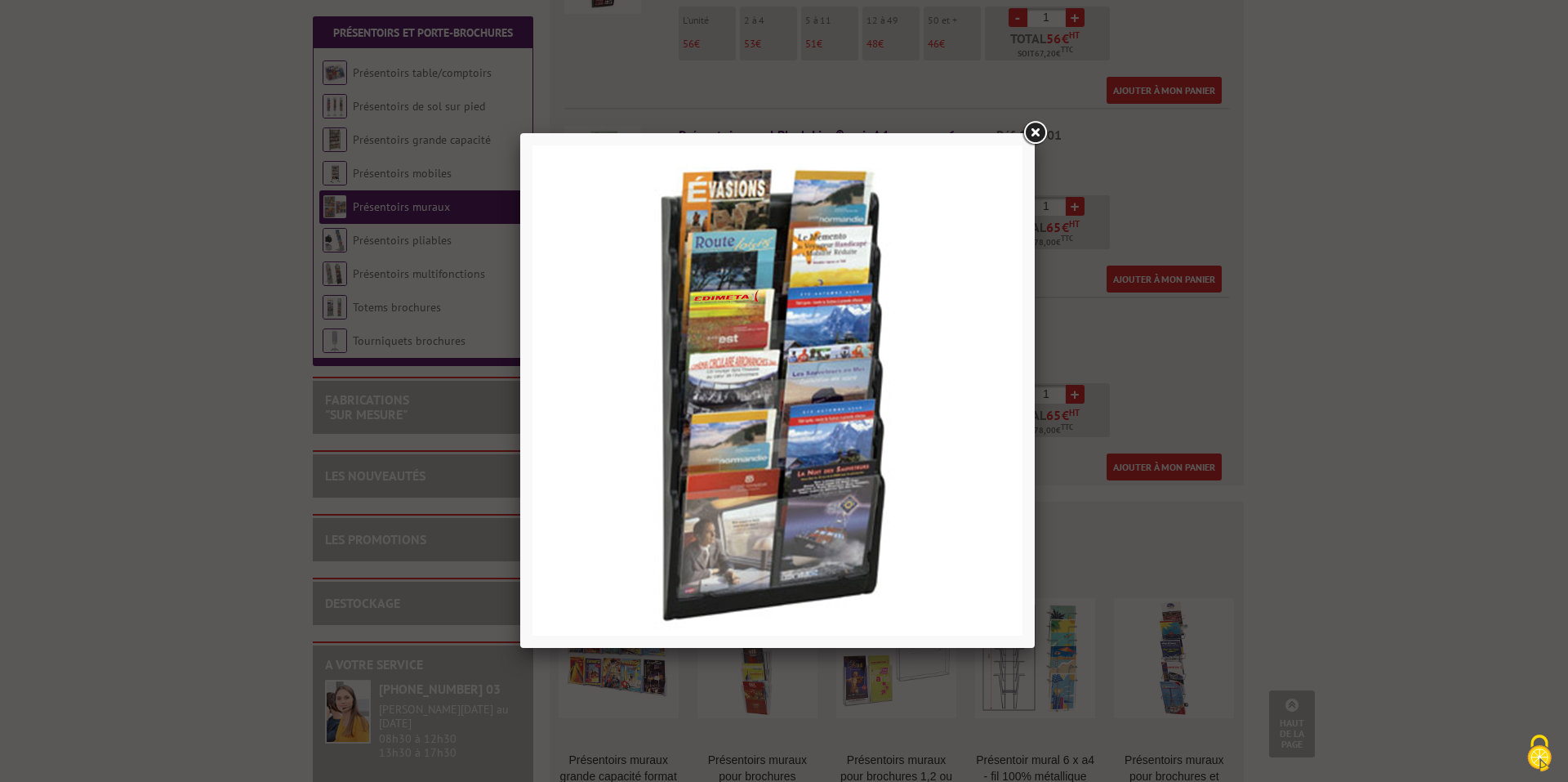
click at [1038, 130] on link at bounding box center [1035, 133] width 29 height 29
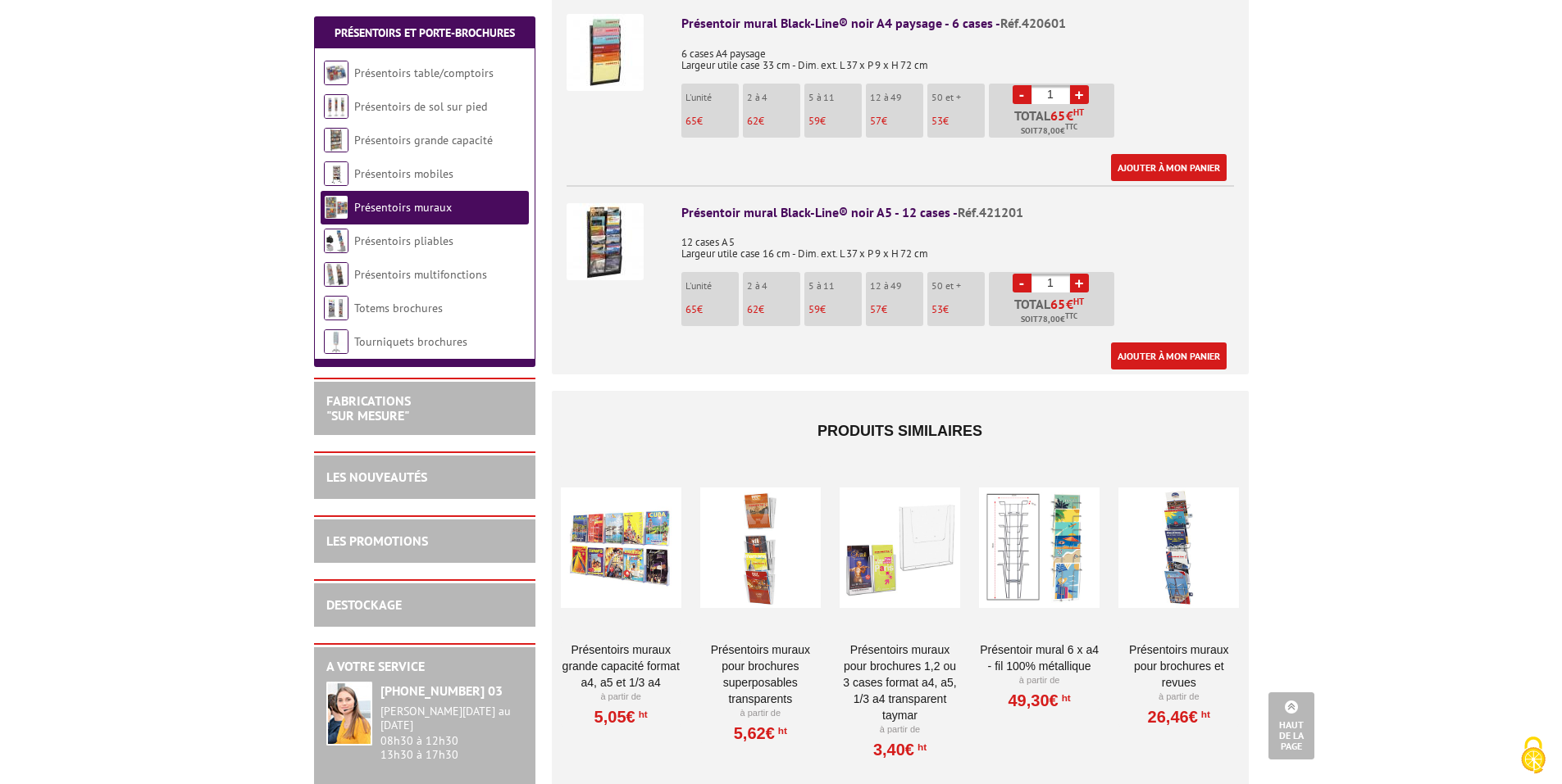
scroll to position [1311, 0]
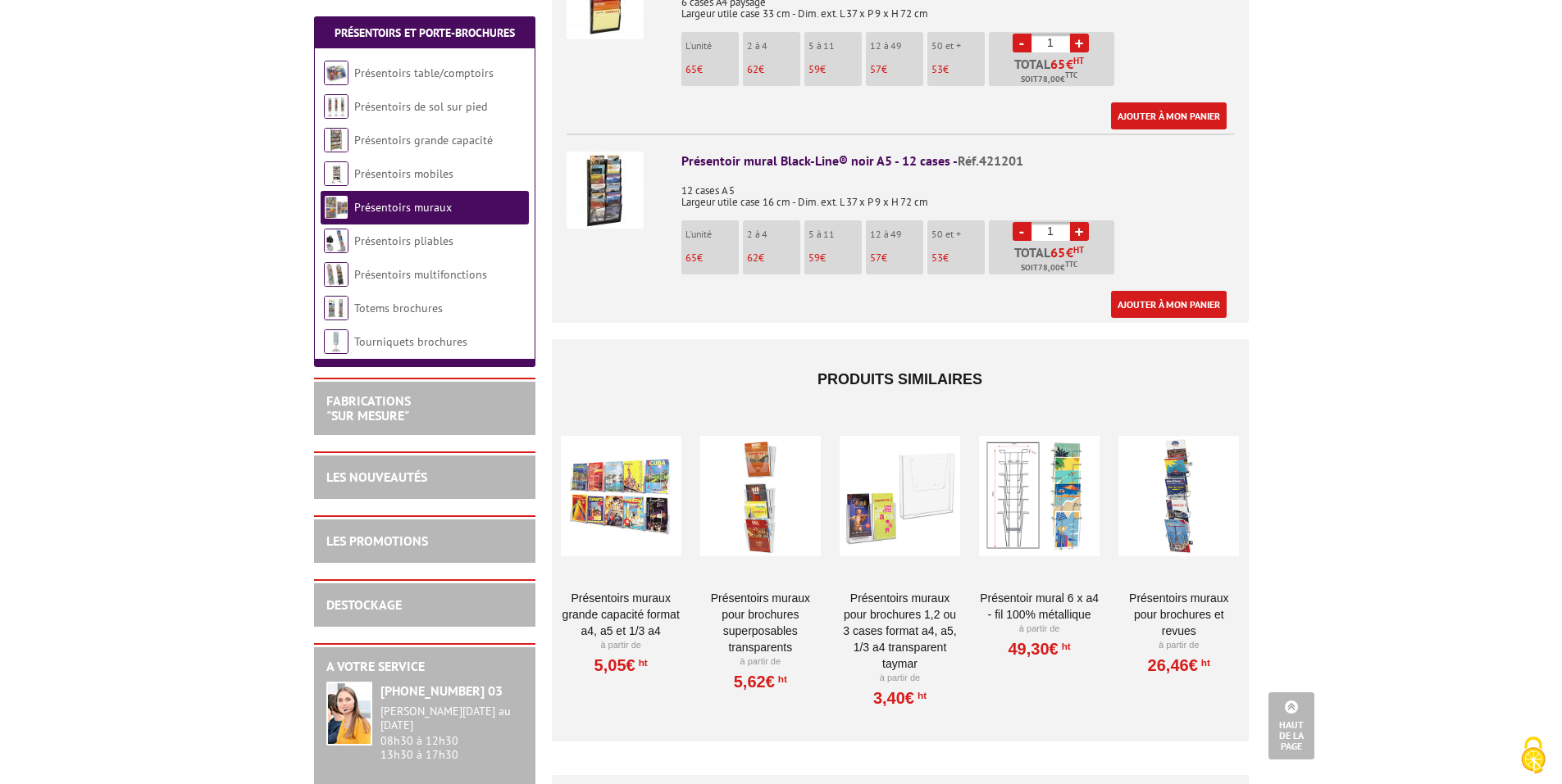
click at [1156, 590] on link "PRÉSENTOIRS MURAUX POUR BROCHURES ET REVUES" at bounding box center [1178, 614] width 120 height 49
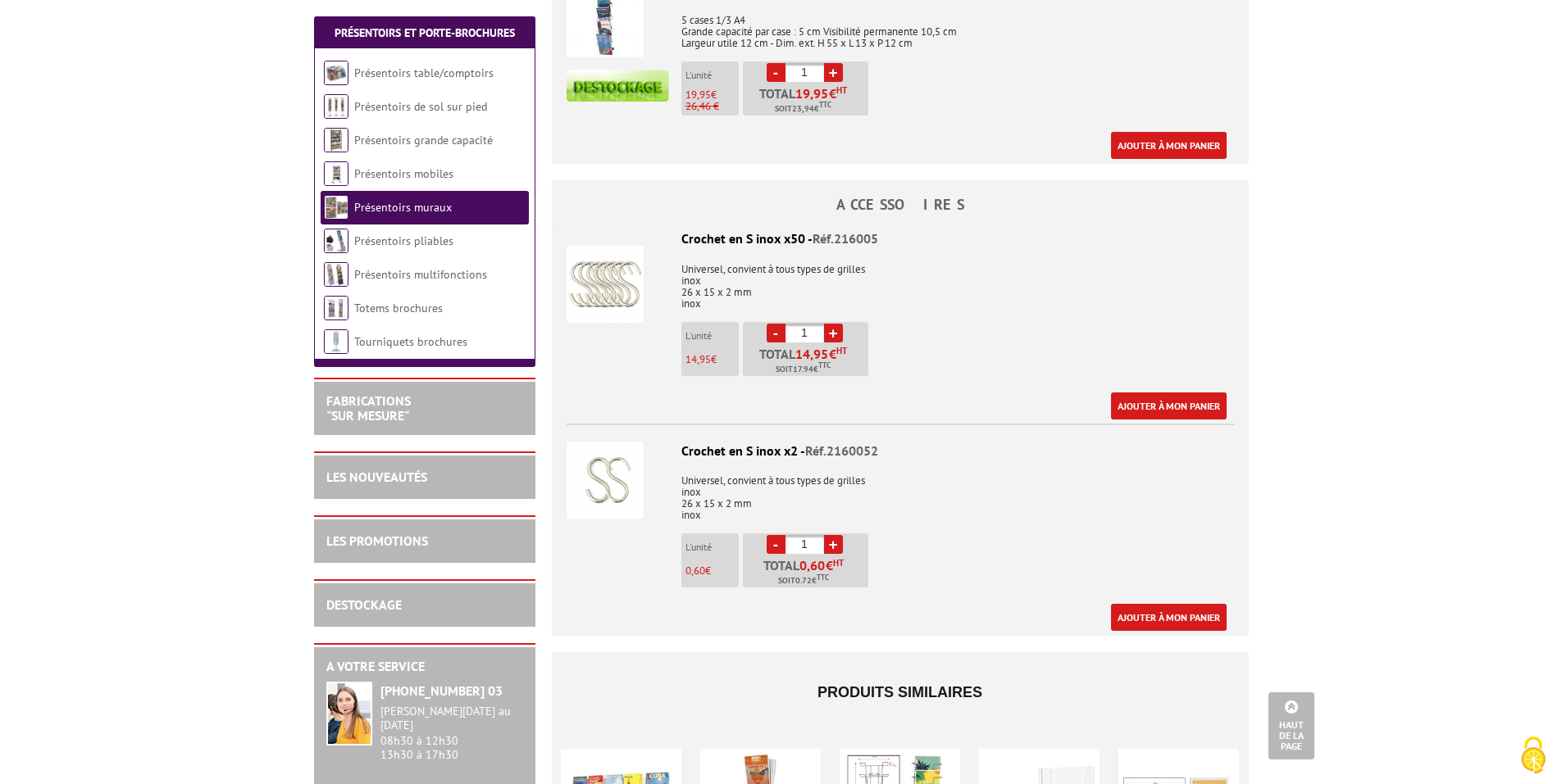
scroll to position [737, 0]
